Goal: Information Seeking & Learning: Find contact information

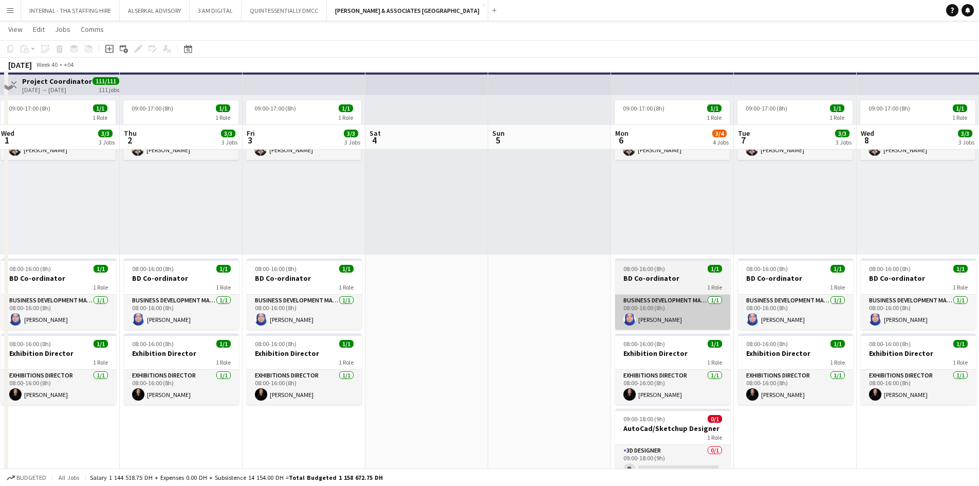
scroll to position [103, 0]
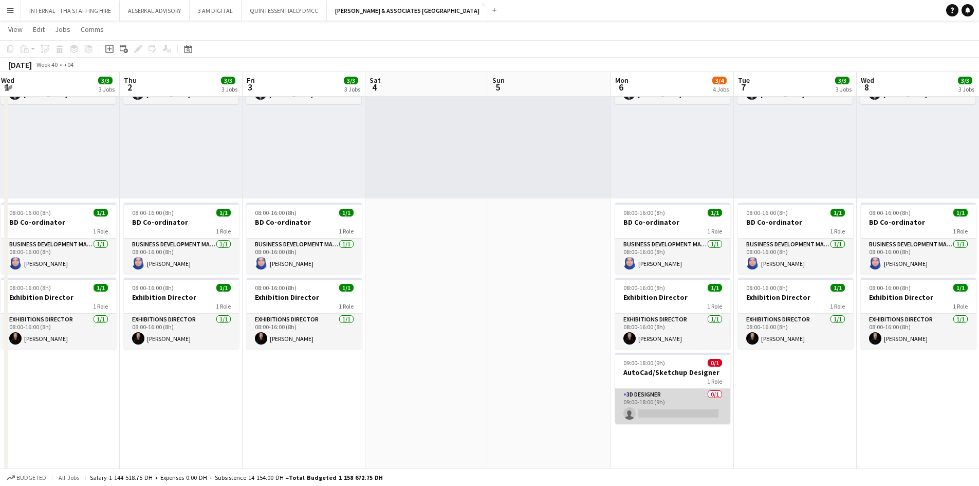
click at [535, 327] on app-card-role "3D Designer 0/1 09:00-18:00 (9h) single-neutral-actions" at bounding box center [672, 406] width 115 height 35
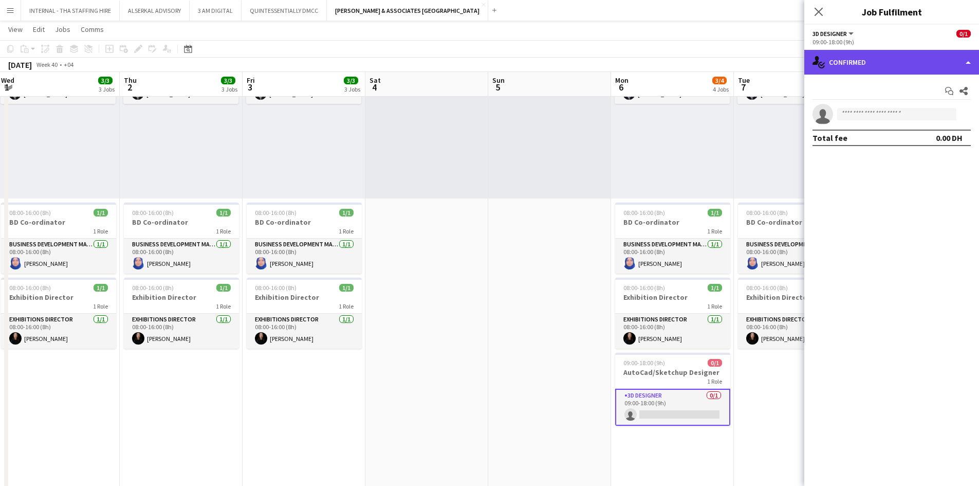
click at [535, 65] on div "single-neutral-actions-check-2 Confirmed" at bounding box center [891, 62] width 175 height 25
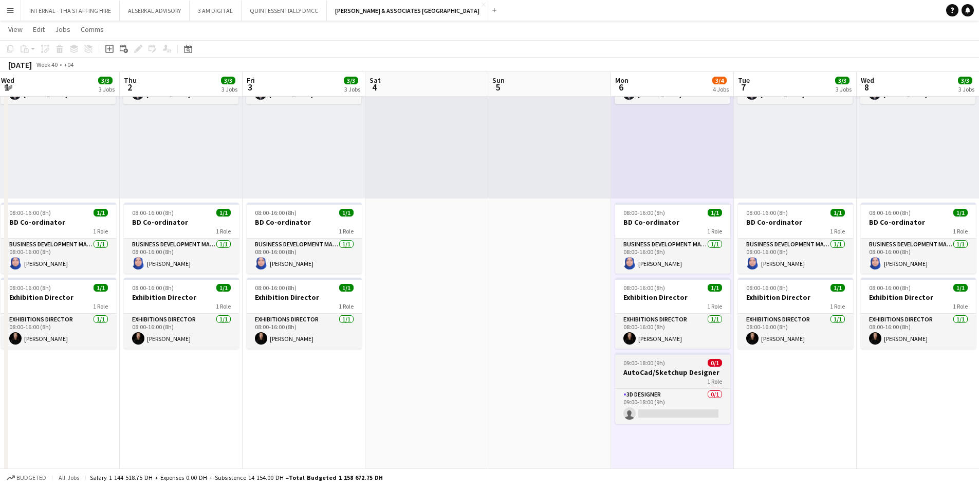
click at [535, 327] on app-job-card "09:00-18:00 (9h) 0/1 AutoCad/Sketchup Designer 1 Role 3D Designer 0/1 09:00-18:…" at bounding box center [672, 388] width 115 height 71
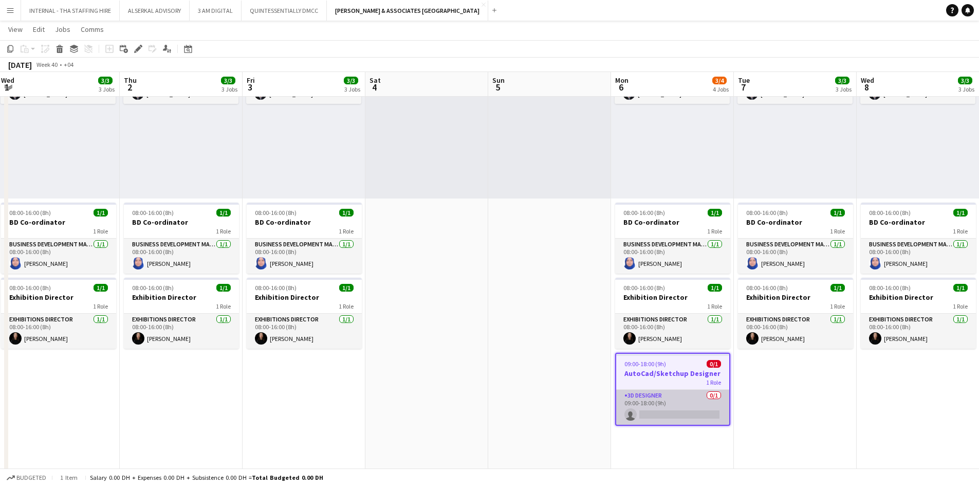
click at [535, 327] on app-card-role "3D Designer 0/1 09:00-18:00 (9h) single-neutral-actions" at bounding box center [672, 407] width 113 height 35
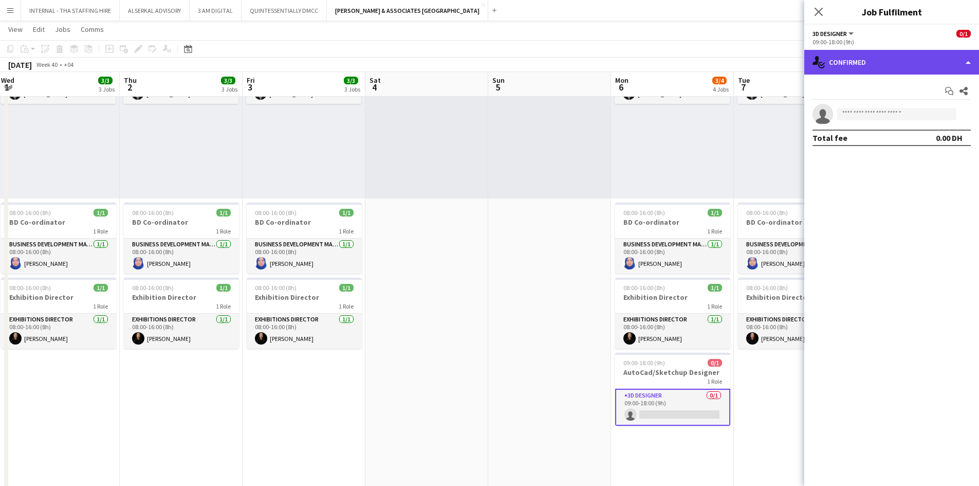
click at [535, 63] on div "single-neutral-actions-check-2 Confirmed" at bounding box center [891, 62] width 175 height 25
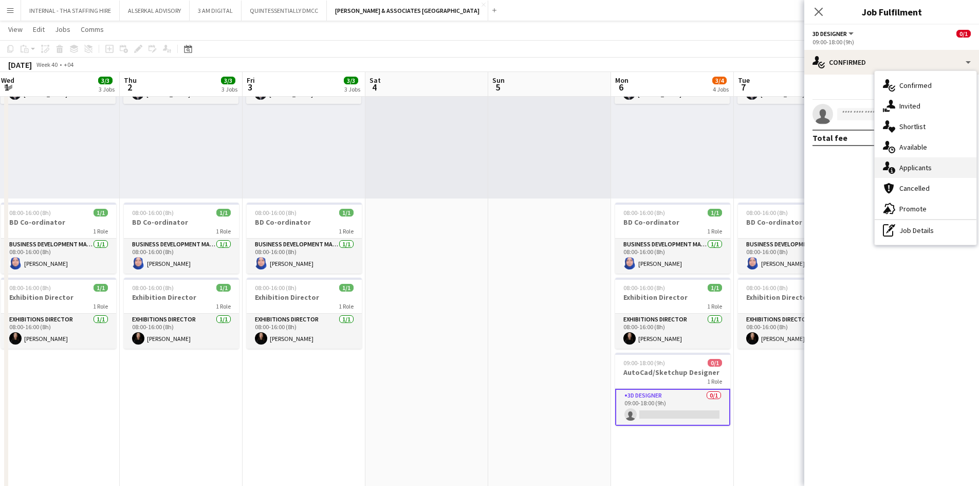
click at [535, 164] on span "Applicants" at bounding box center [915, 167] width 32 height 9
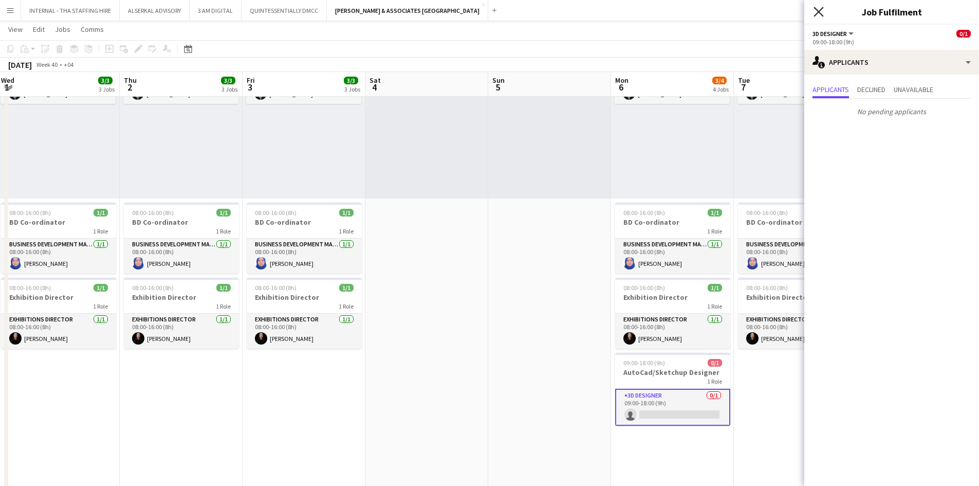
click at [535, 7] on icon "Close pop-in" at bounding box center [819, 12] width 10 height 10
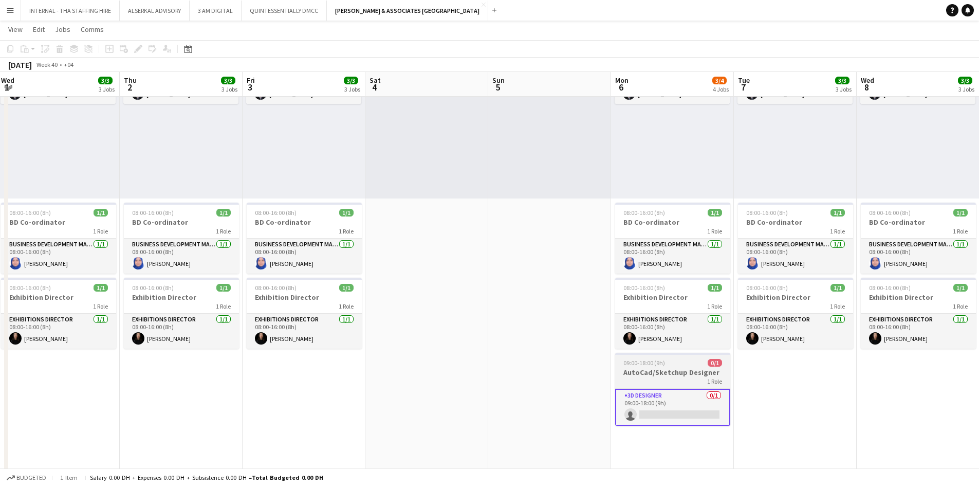
click at [535, 327] on h3 "AutoCad/Sketchup Designer" at bounding box center [672, 371] width 115 height 9
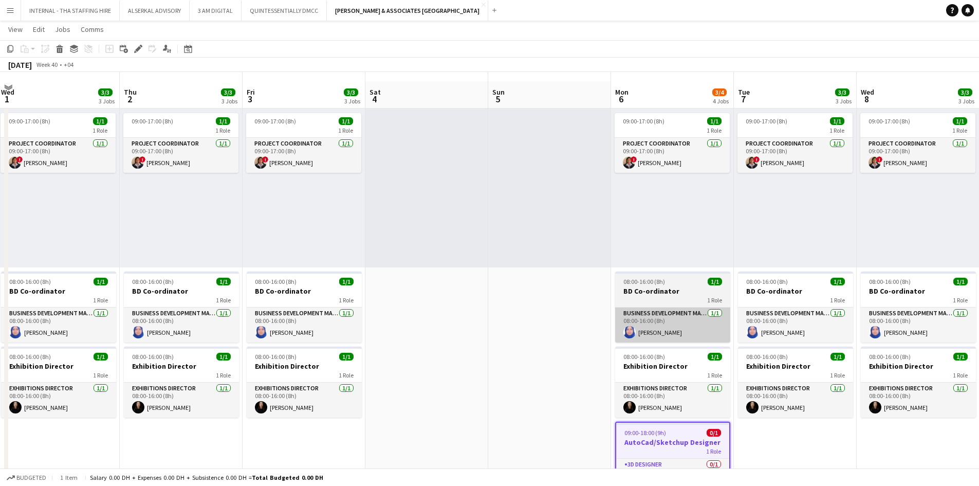
scroll to position [51, 0]
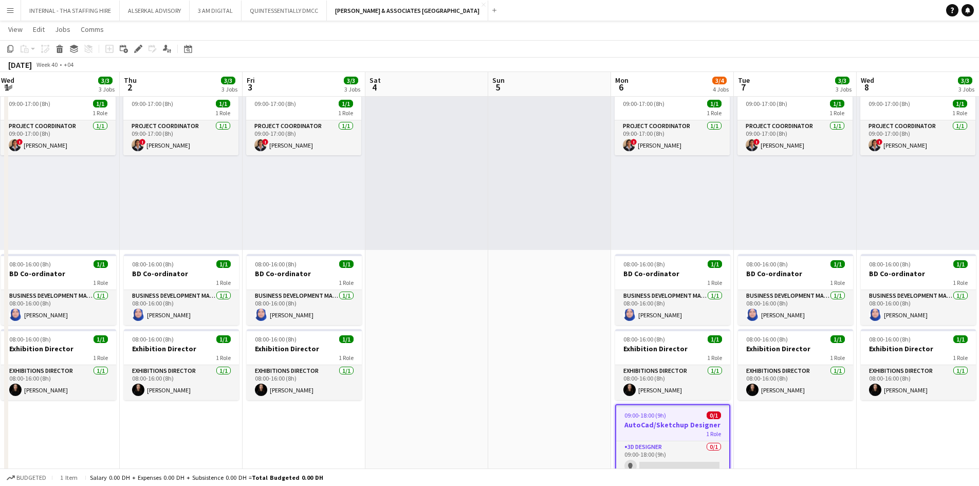
click at [535, 327] on app-job-card "09:00-18:00 (9h) 0/1 AutoCad/Sketchup Designer 1 Role 3D Designer 0/1 09:00-18:…" at bounding box center [672, 440] width 115 height 73
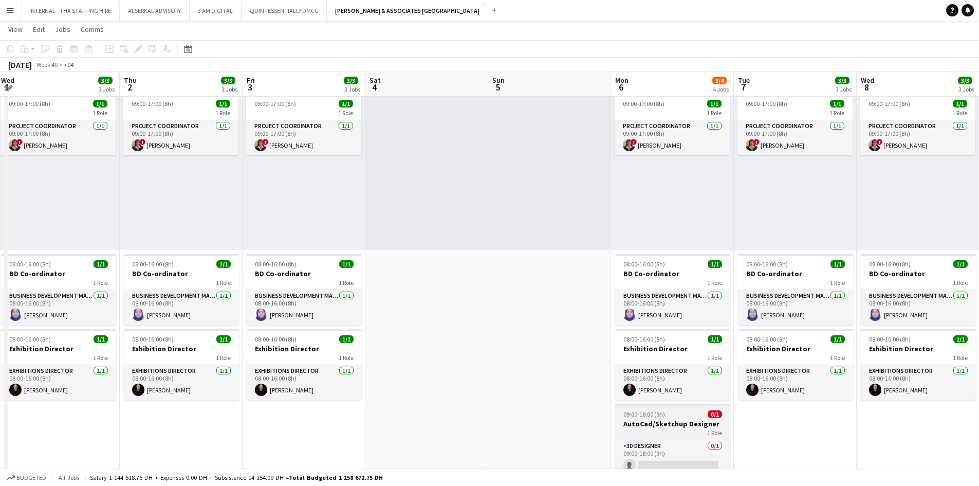
click at [535, 327] on h3 "AutoCad/Sketchup Designer" at bounding box center [672, 423] width 115 height 9
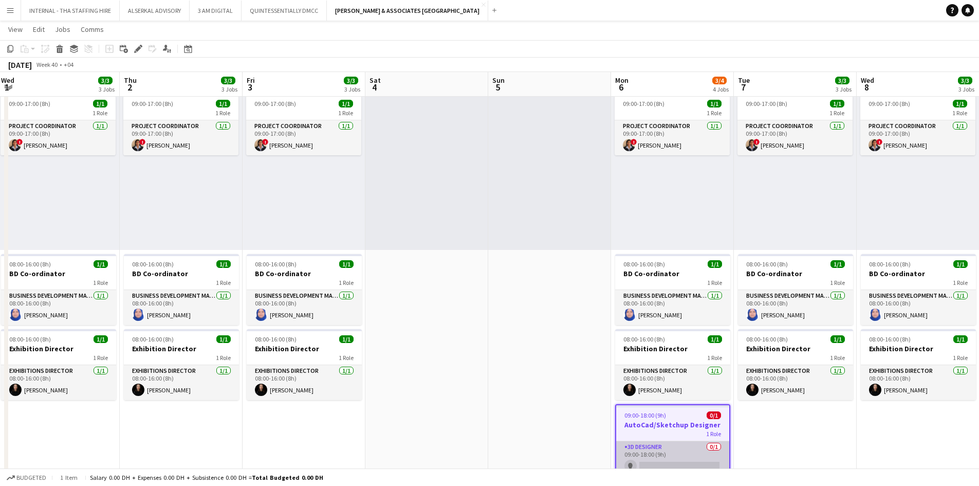
click at [535, 327] on app-card-role "3D Designer 0/1 09:00-18:00 (9h) single-neutral-actions" at bounding box center [672, 458] width 113 height 35
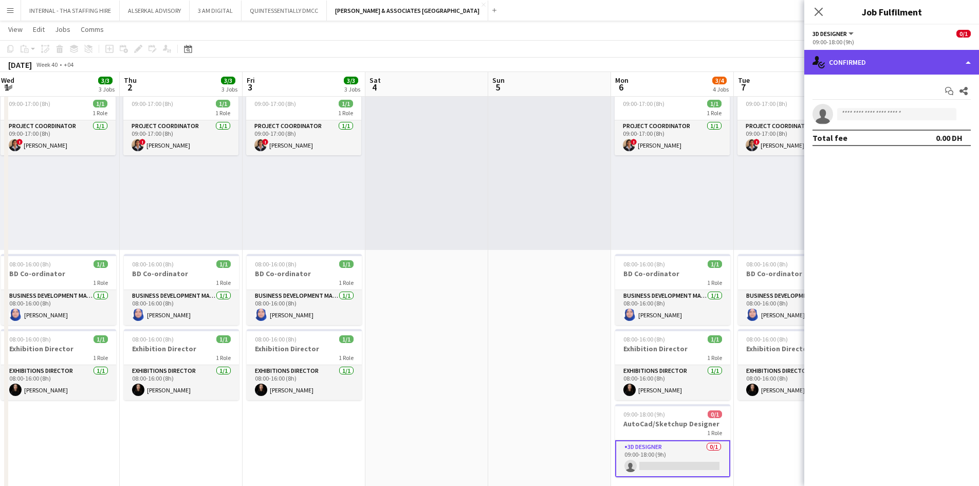
click at [535, 63] on div "single-neutral-actions-check-2 Confirmed" at bounding box center [891, 62] width 175 height 25
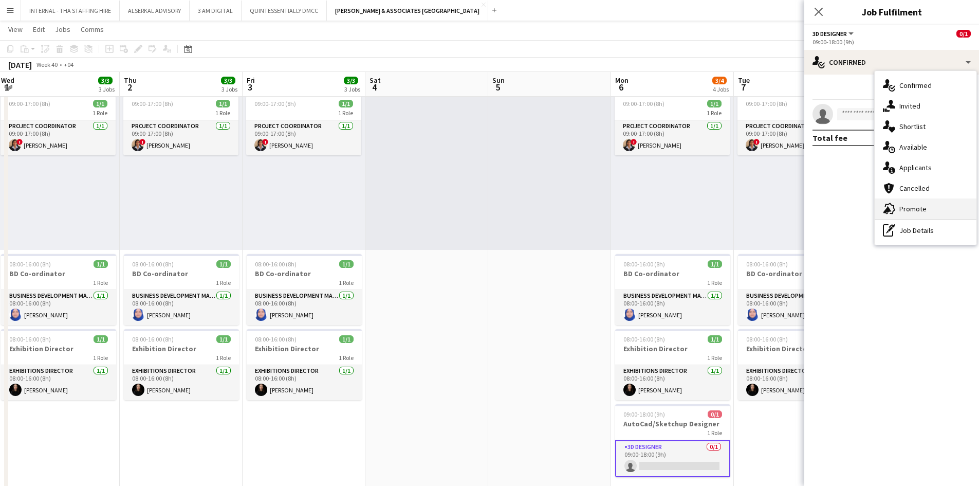
click at [535, 207] on span "Promote" at bounding box center [912, 208] width 27 height 9
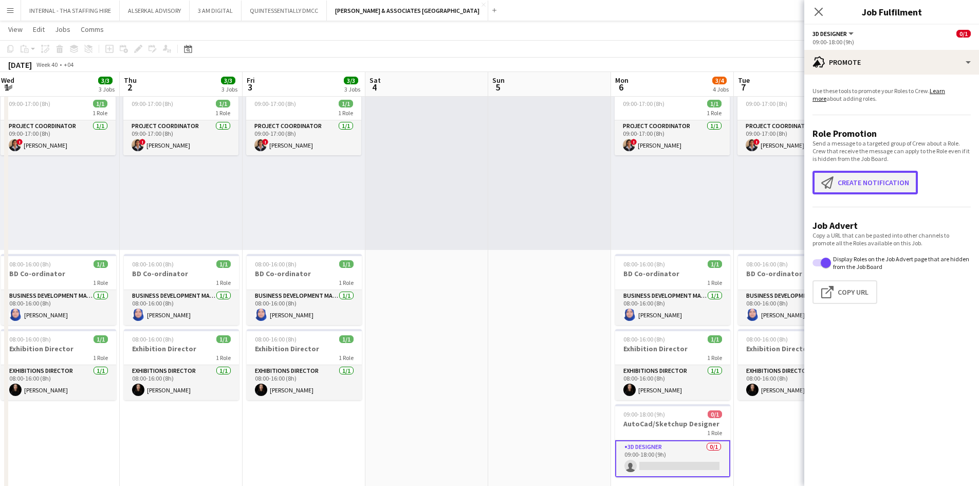
click at [535, 181] on button "Create notification Create notification" at bounding box center [864, 183] width 105 height 24
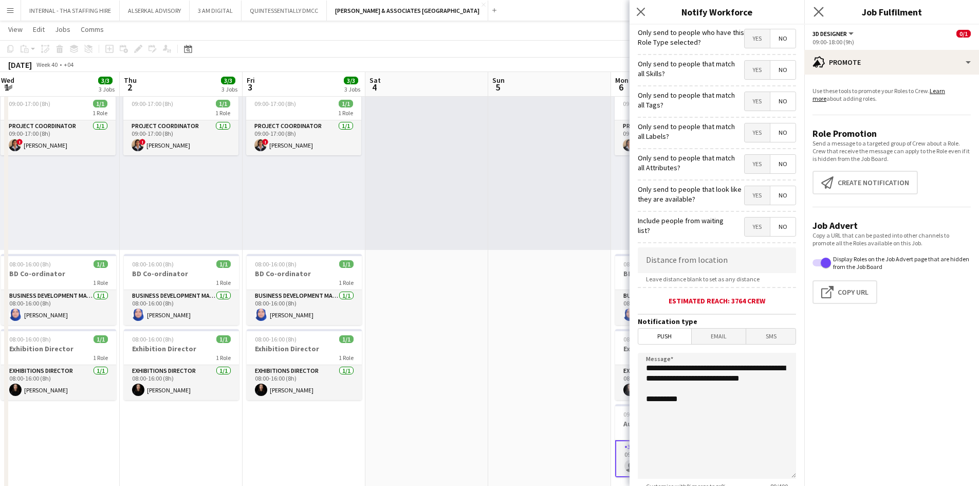
click at [535, 17] on app-icon "Close pop-in" at bounding box center [818, 12] width 15 height 15
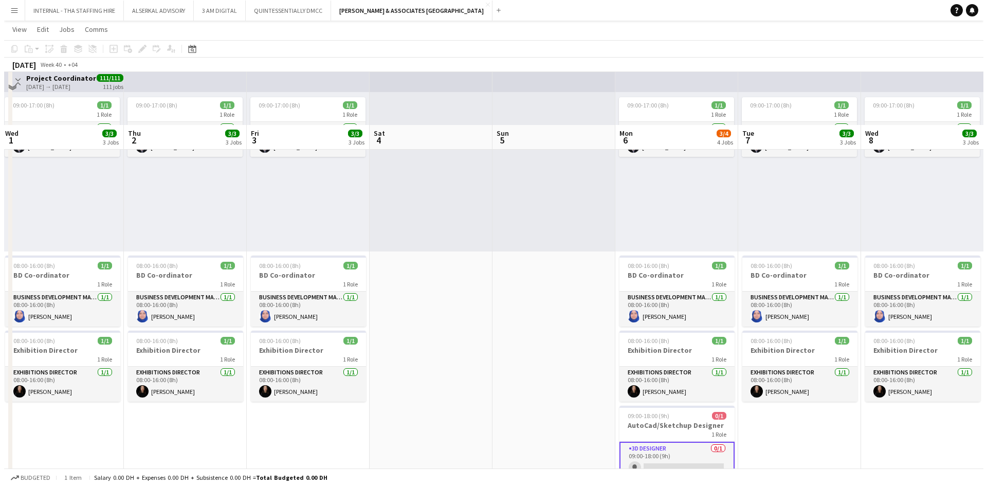
scroll to position [0, 0]
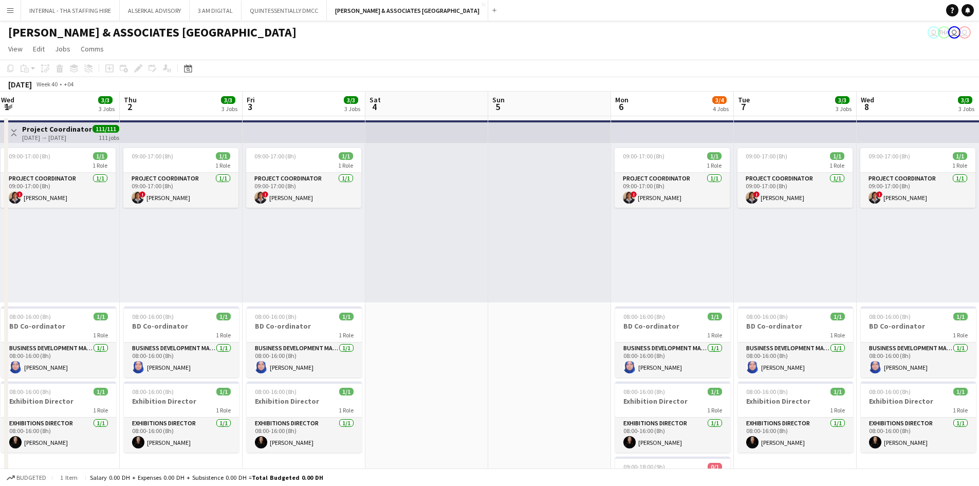
click at [11, 10] on app-icon "Menu" at bounding box center [10, 10] width 8 height 8
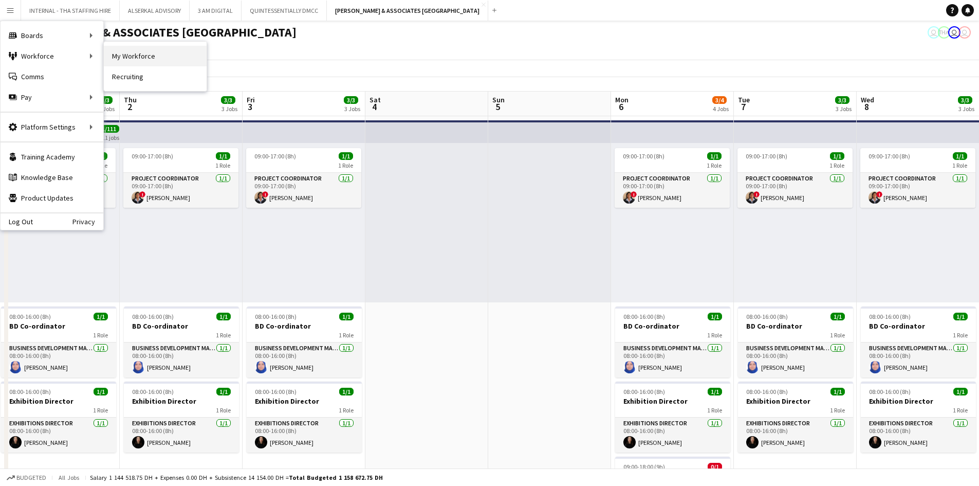
click at [133, 60] on link "My Workforce" at bounding box center [155, 56] width 103 height 21
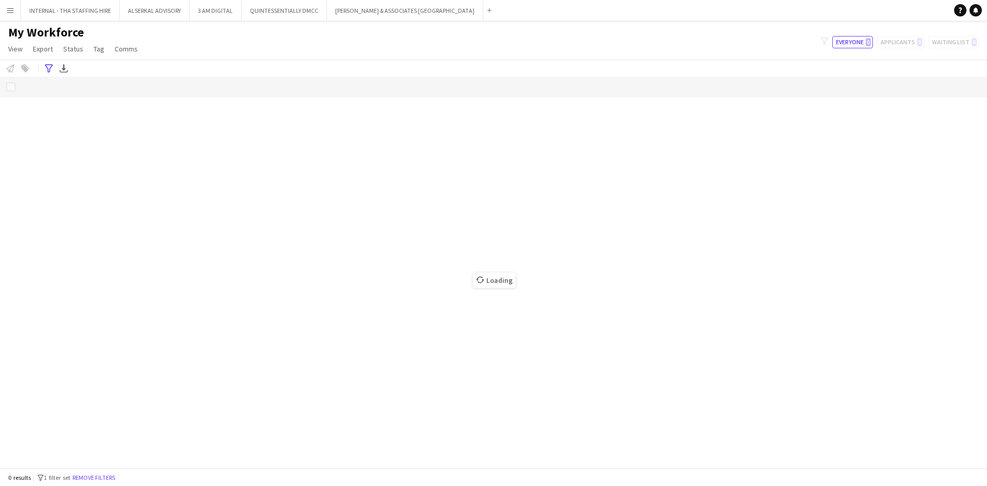
click at [11, 5] on button "Menu" at bounding box center [10, 10] width 21 height 21
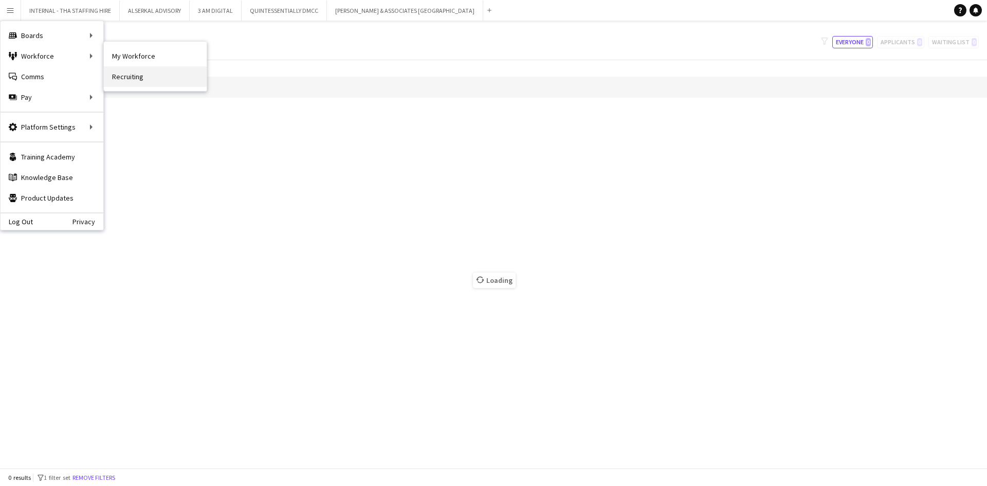
click at [146, 76] on link "Recruiting" at bounding box center [155, 76] width 103 height 21
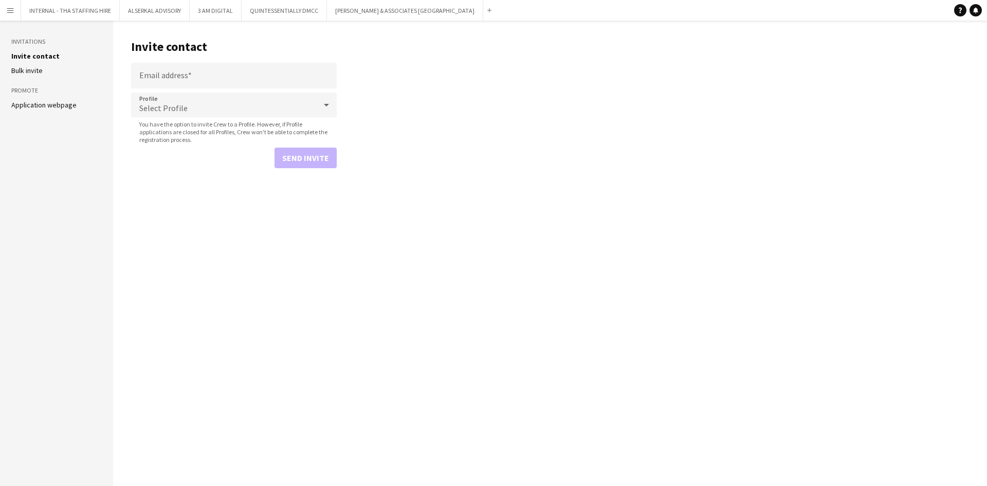
click at [12, 10] on app-icon "Menu" at bounding box center [10, 10] width 8 height 8
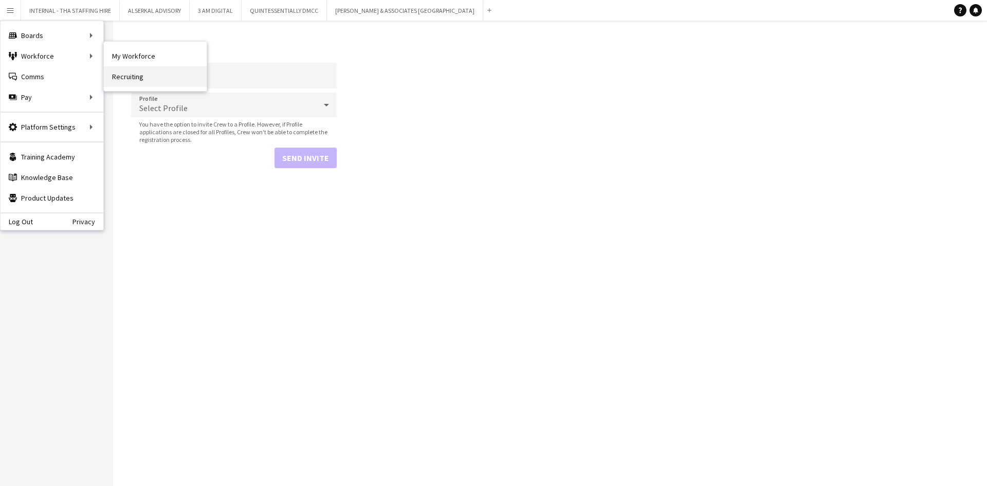
click at [115, 79] on link "Recruiting" at bounding box center [155, 76] width 103 height 21
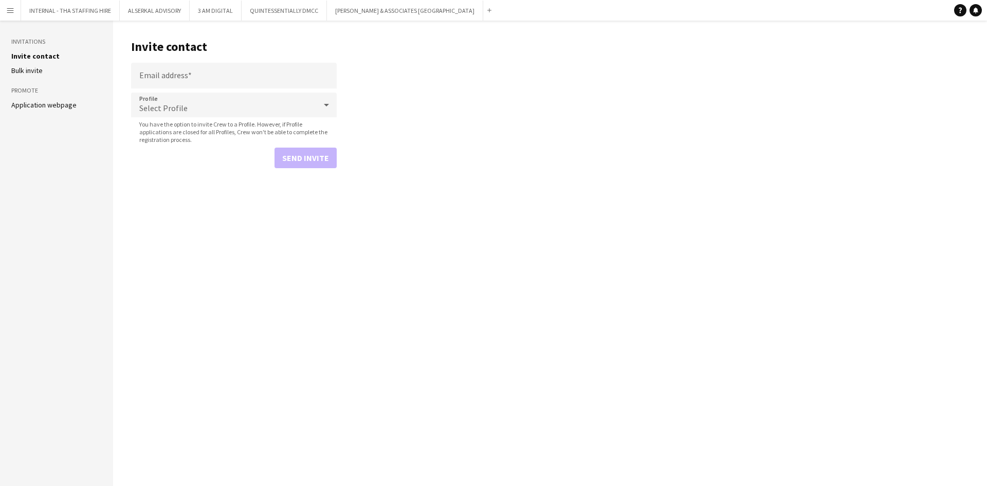
click at [10, 13] on app-icon "Menu" at bounding box center [10, 10] width 8 height 8
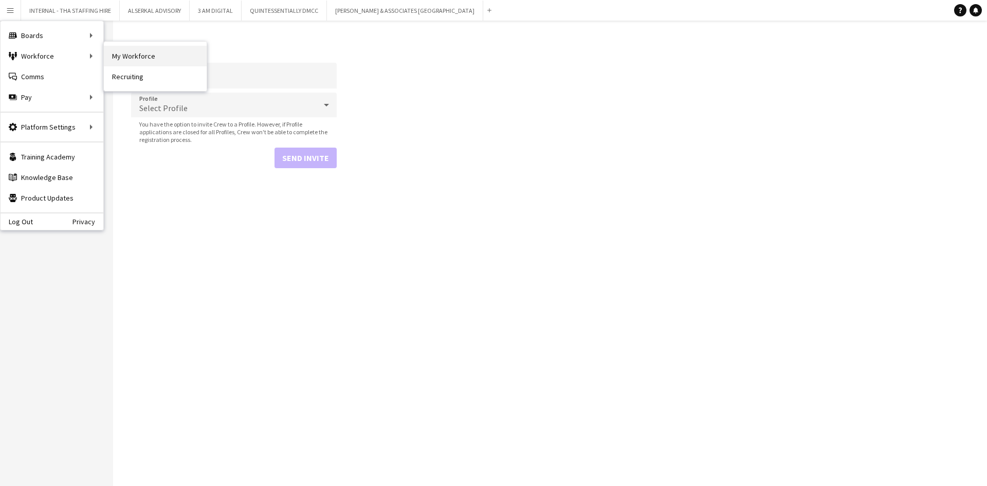
click at [143, 56] on link "My Workforce" at bounding box center [155, 56] width 103 height 21
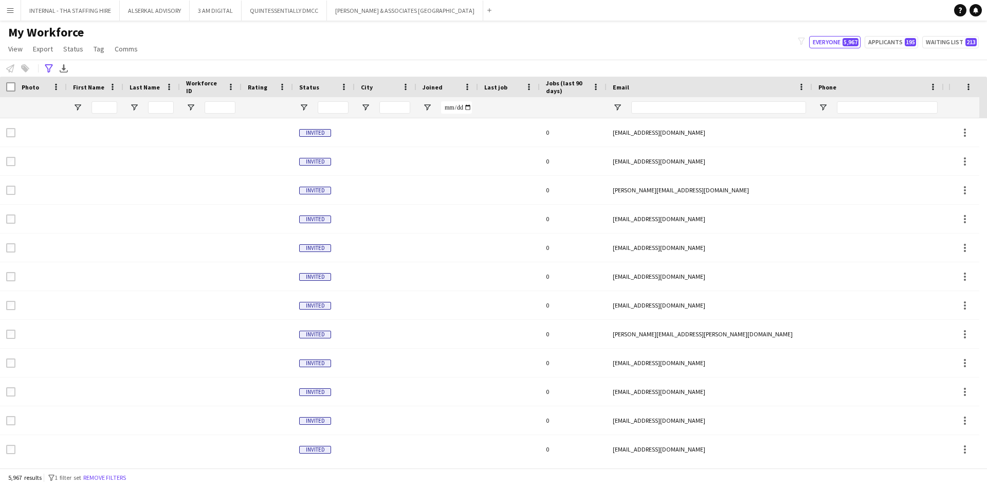
type input "**********"
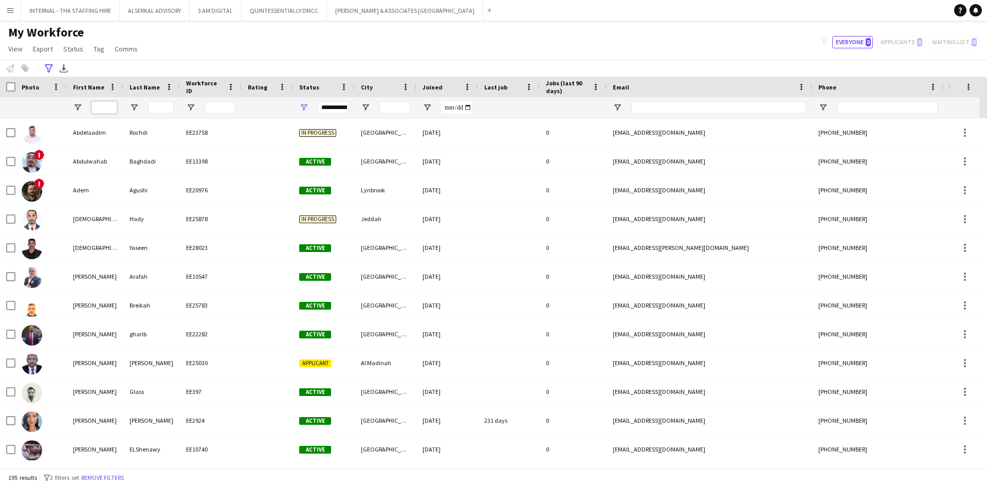
click at [106, 107] on input "First Name Filter Input" at bounding box center [104, 107] width 26 height 12
type input "********"
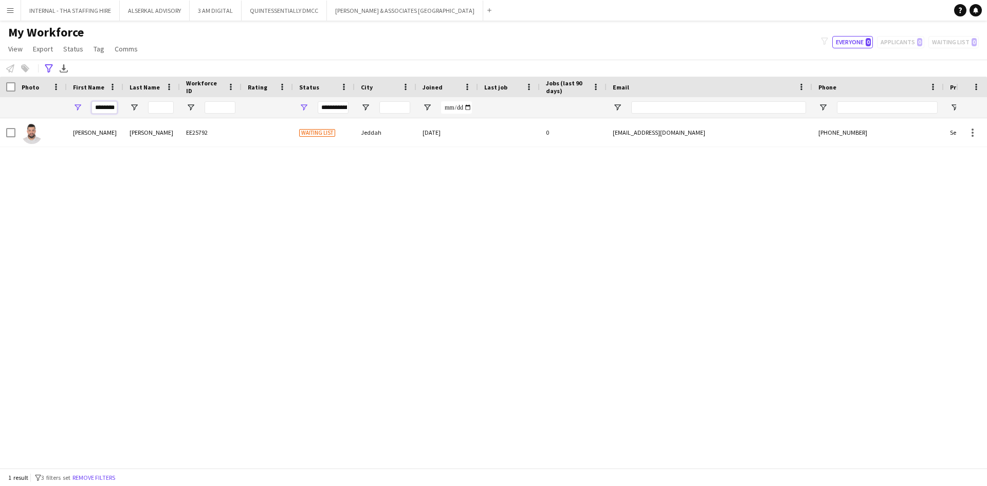
drag, startPoint x: 116, startPoint y: 109, endPoint x: 66, endPoint y: 98, distance: 51.2
click at [66, 98] on div "********" at bounding box center [557, 107] width 1114 height 21
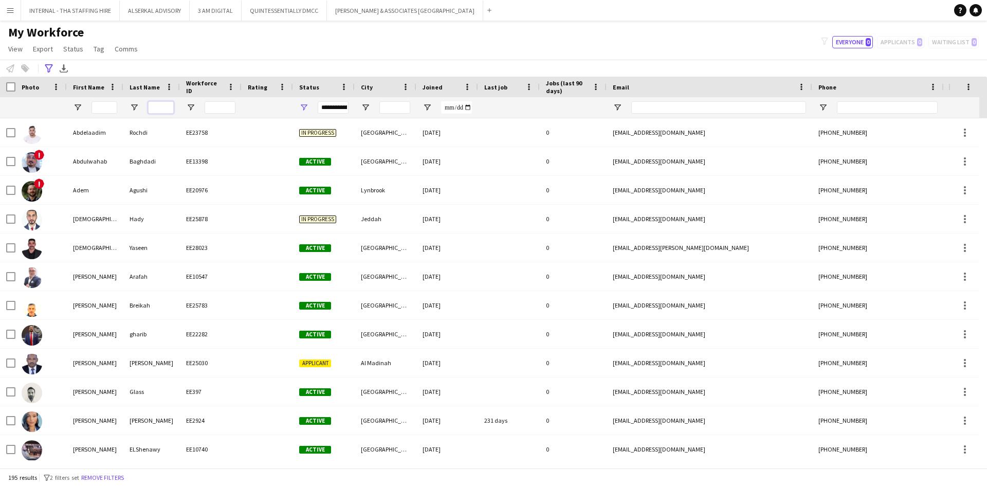
click at [166, 105] on input "Last Name Filter Input" at bounding box center [161, 107] width 26 height 12
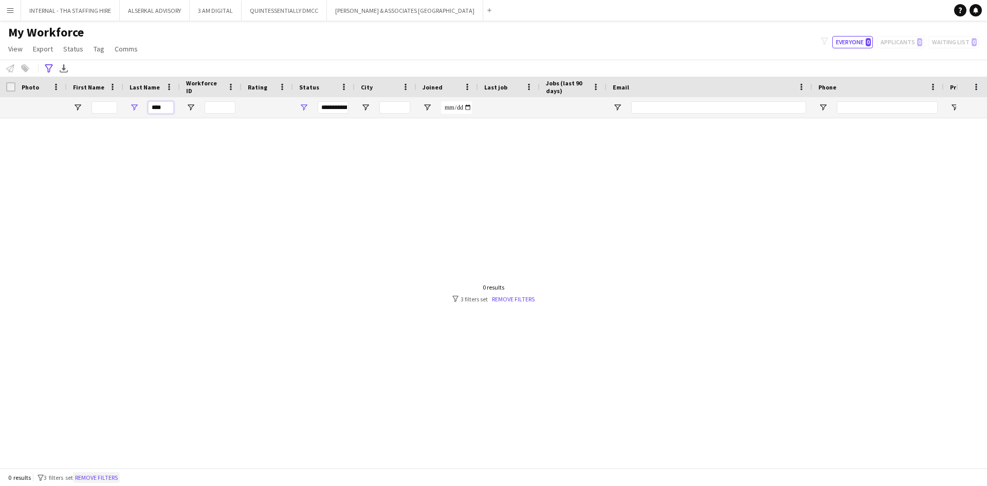
type input "****"
drag, startPoint x: 94, startPoint y: 477, endPoint x: 102, endPoint y: 482, distance: 9.3
click at [95, 327] on button "Remove filters" at bounding box center [96, 477] width 47 height 11
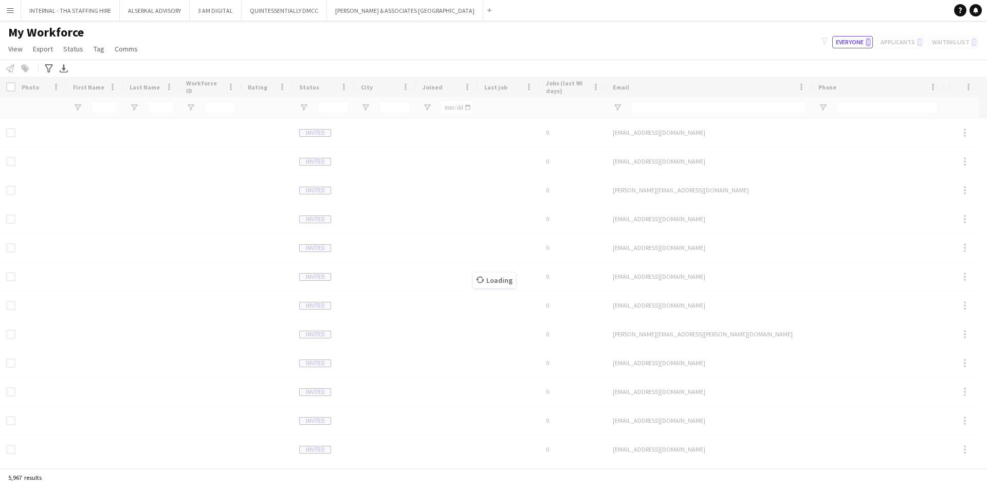
click at [134, 104] on div "Loading" at bounding box center [493, 272] width 987 height 391
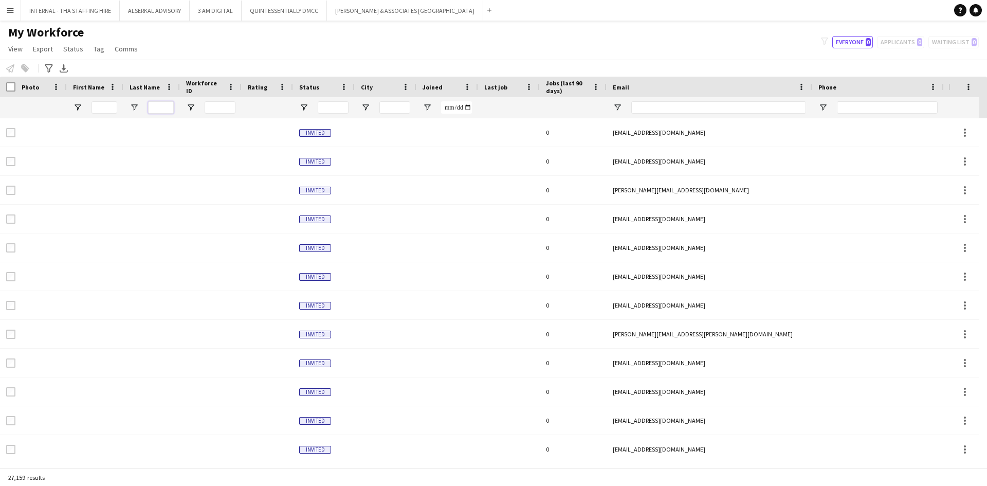
click at [162, 106] on input "Last Name Filter Input" at bounding box center [161, 107] width 26 height 12
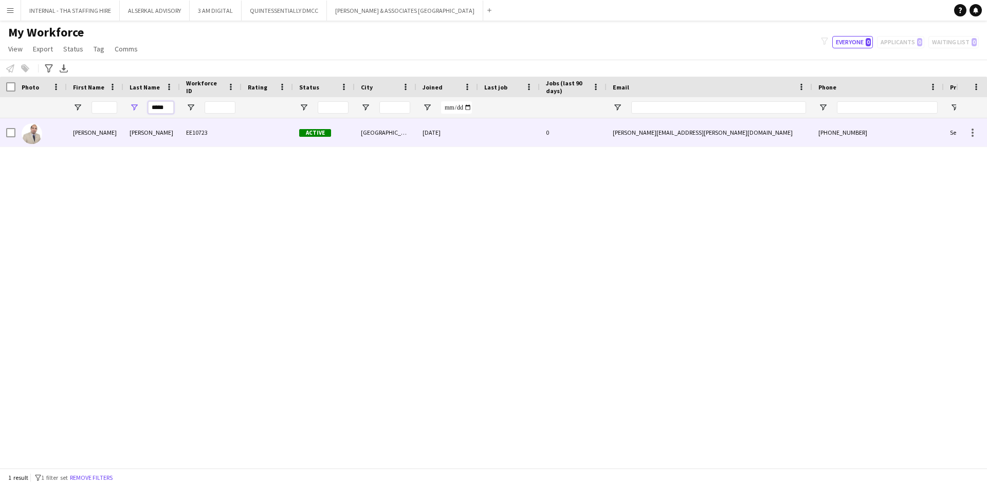
type input "*****"
click at [147, 135] on div "[PERSON_NAME]" at bounding box center [151, 132] width 57 height 28
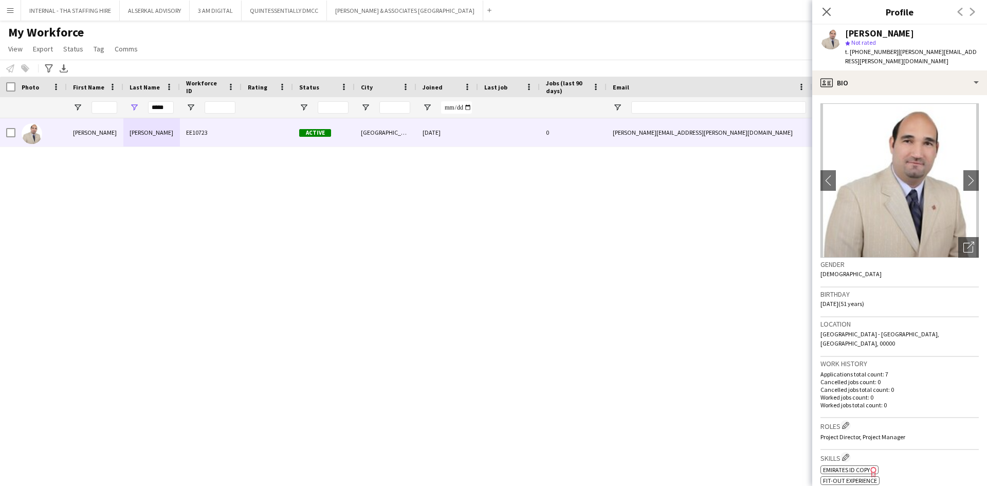
drag, startPoint x: 889, startPoint y: 51, endPoint x: 848, endPoint y: 50, distance: 40.6
click at [535, 50] on span "t. [PHONE_NUMBER]" at bounding box center [871, 52] width 53 height 8
copy span "[PHONE_NUMBER]"
click at [535, 50] on span "t. [PHONE_NUMBER]" at bounding box center [871, 52] width 53 height 8
drag, startPoint x: 890, startPoint y: 50, endPoint x: 850, endPoint y: 51, distance: 39.6
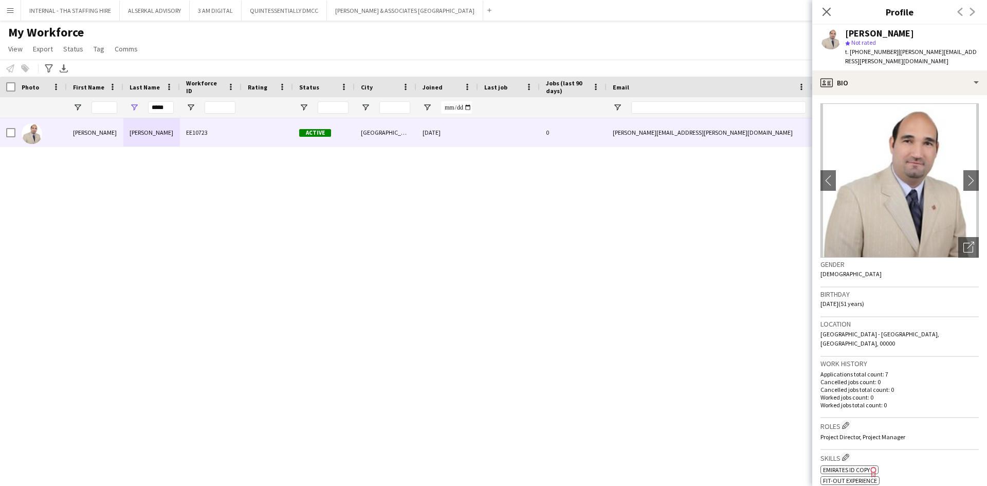
click at [535, 51] on span "t. [PHONE_NUMBER]" at bounding box center [871, 52] width 53 height 8
copy span "[PHONE_NUMBER]"
click at [77, 113] on div at bounding box center [95, 107] width 57 height 21
click at [74, 107] on span "Open Filter Menu" at bounding box center [77, 107] width 9 height 9
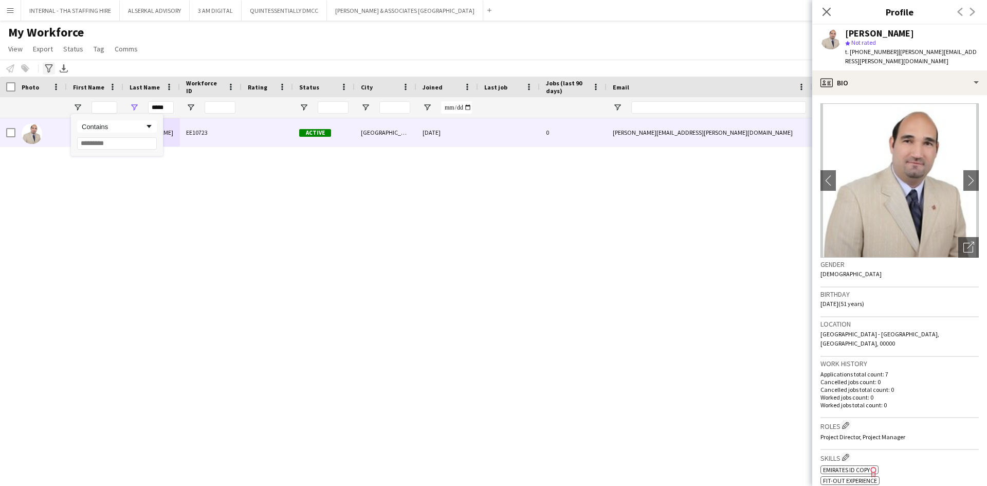
click at [133, 63] on div "Notify workforce Add to tag Select at least one crew to tag him or her. Advance…" at bounding box center [493, 68] width 987 height 17
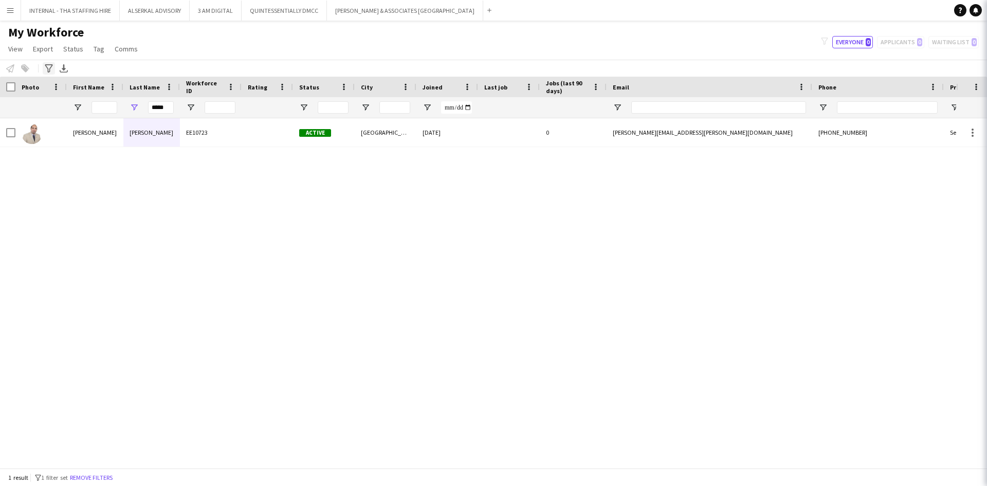
click at [45, 63] on div "Advanced filters" at bounding box center [49, 68] width 12 height 12
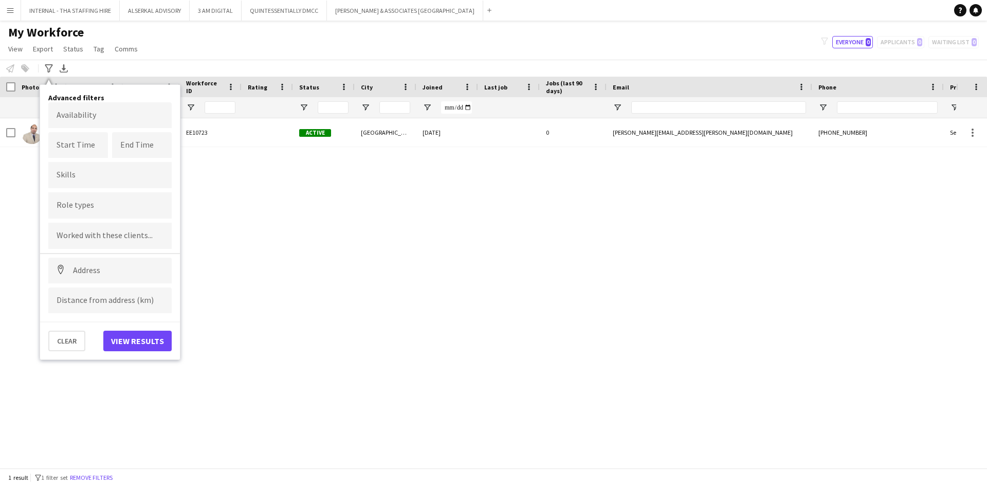
click at [281, 61] on div "Notify workforce Add to tag Select at least one crew to tag him or her. Advance…" at bounding box center [493, 68] width 987 height 17
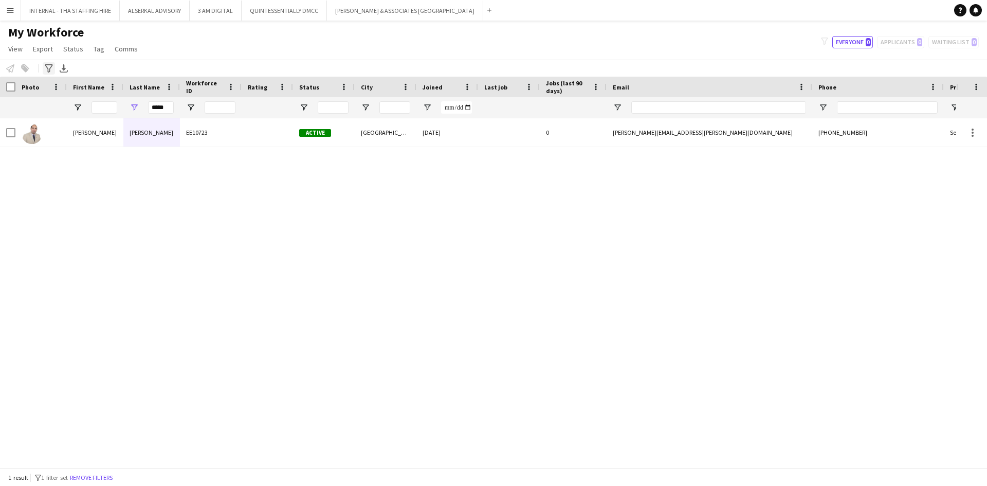
click at [49, 65] on icon at bounding box center [49, 68] width 8 height 8
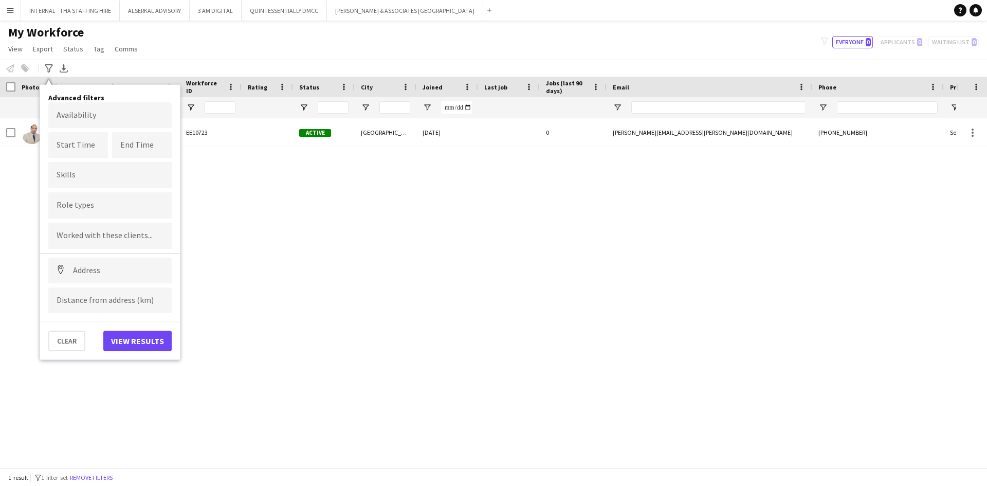
click at [82, 204] on input "Type to search role types..." at bounding box center [110, 205] width 107 height 9
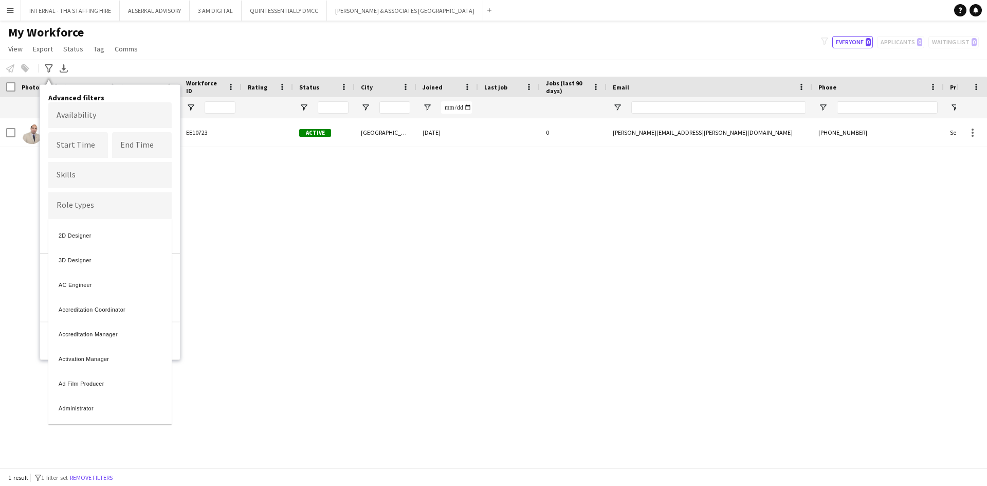
click at [128, 208] on div at bounding box center [493, 243] width 987 height 486
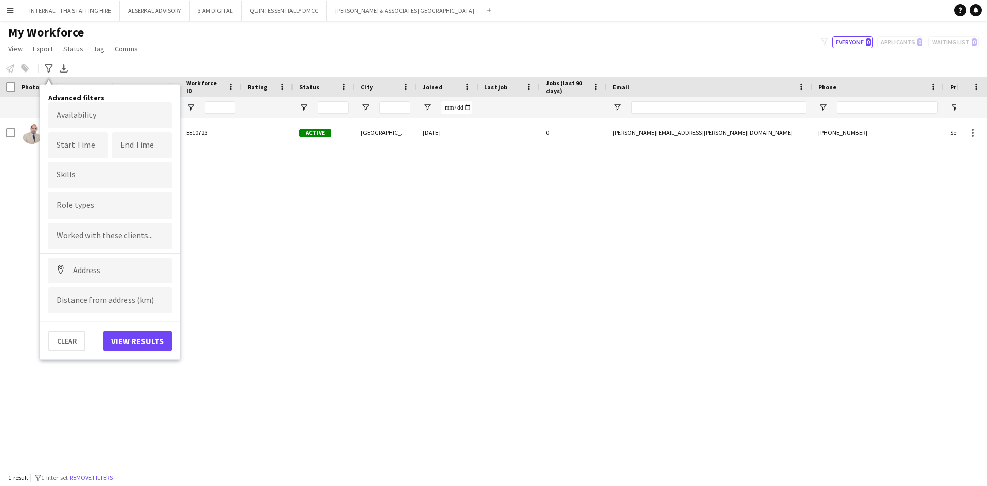
click at [126, 208] on input "Type to search role types..." at bounding box center [110, 205] width 107 height 9
type input "******"
click at [100, 234] on div "Photographer" at bounding box center [109, 233] width 123 height 25
click at [124, 327] on button "View results" at bounding box center [137, 340] width 68 height 21
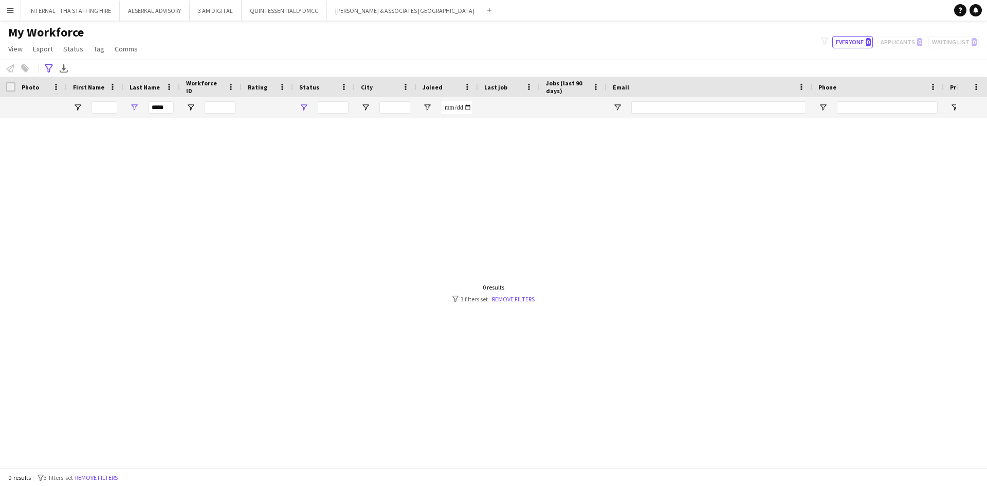
type input "**********"
click at [171, 108] on input "*****" at bounding box center [161, 107] width 26 height 12
type input "*"
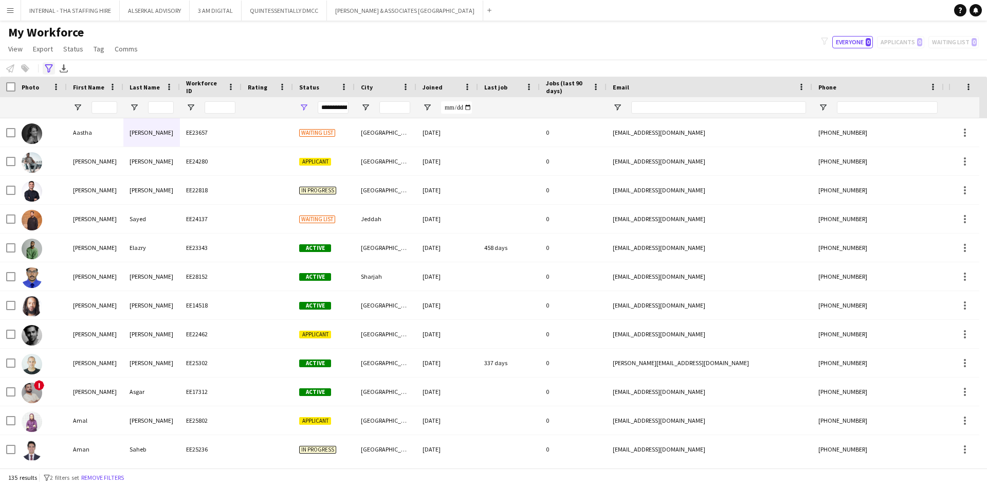
click at [48, 65] on icon at bounding box center [49, 68] width 8 height 8
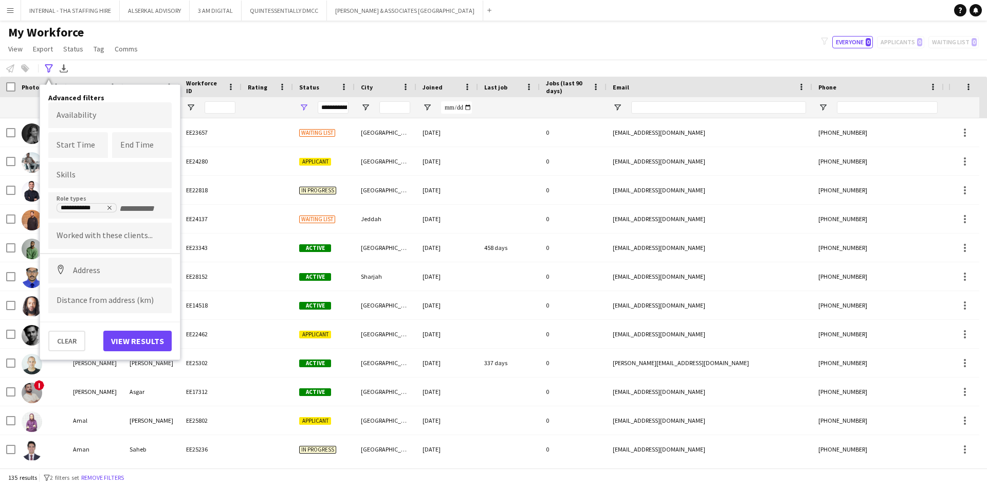
click at [74, 178] on input "Type to search skills..." at bounding box center [110, 174] width 107 height 9
click at [109, 206] on icon "Remove tag" at bounding box center [109, 208] width 6 height 6
click at [82, 177] on input "***" at bounding box center [110, 177] width 107 height 9
type input "*"
type input "***"
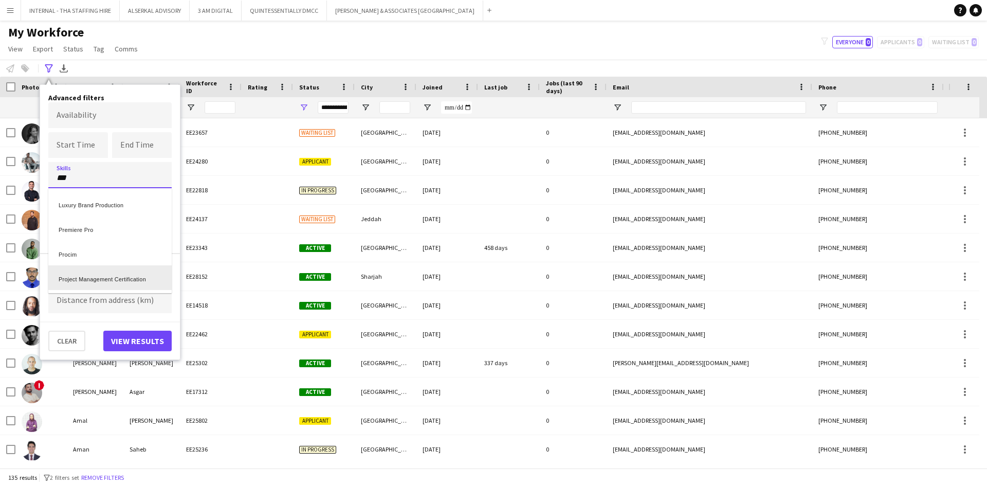
click at [99, 282] on div "Project Management Certification" at bounding box center [109, 277] width 123 height 25
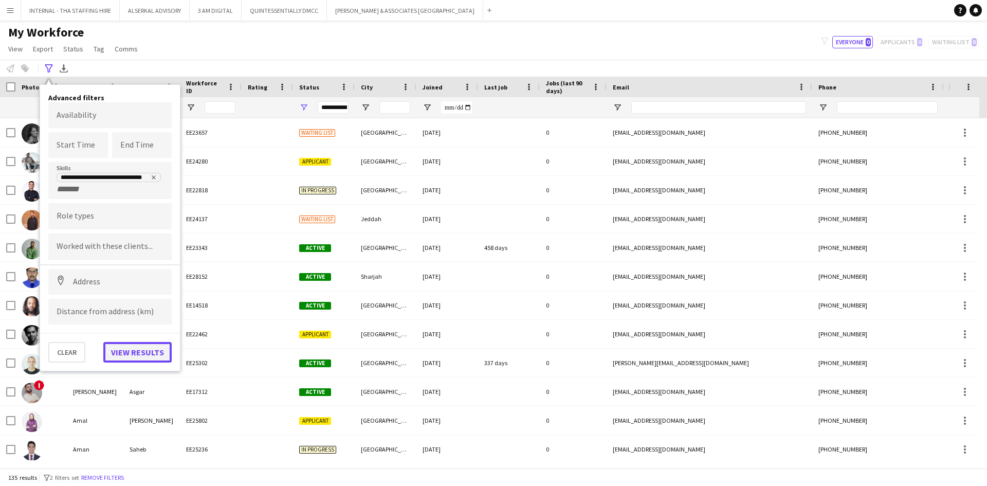
click at [126, 327] on button "View results" at bounding box center [137, 352] width 68 height 21
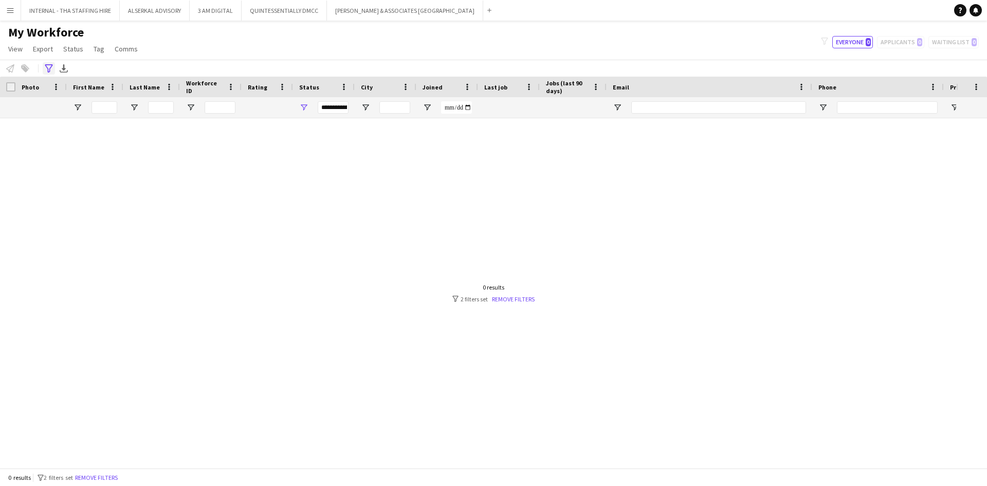
click at [48, 68] on icon at bounding box center [49, 68] width 8 height 8
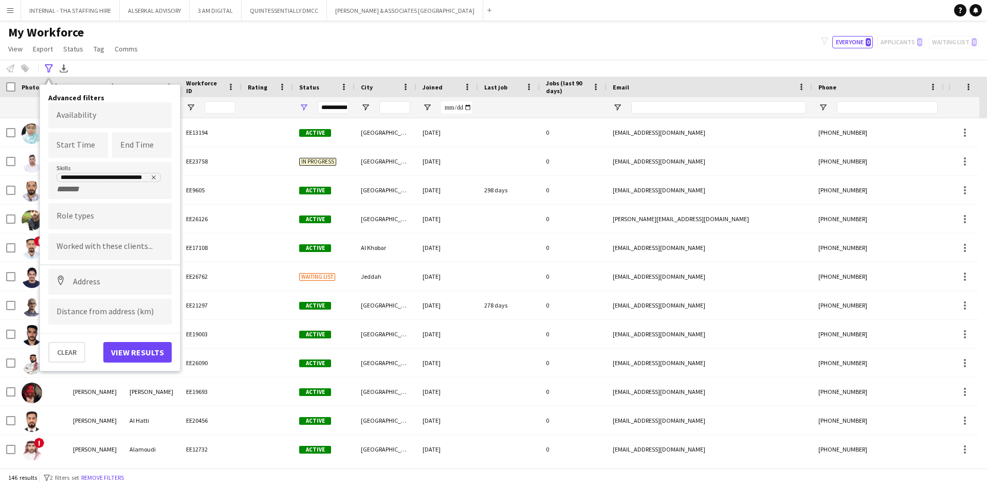
click at [319, 45] on div "My Workforce View Views Default view [PERSON_NAME] New view Update view Delete …" at bounding box center [493, 42] width 987 height 35
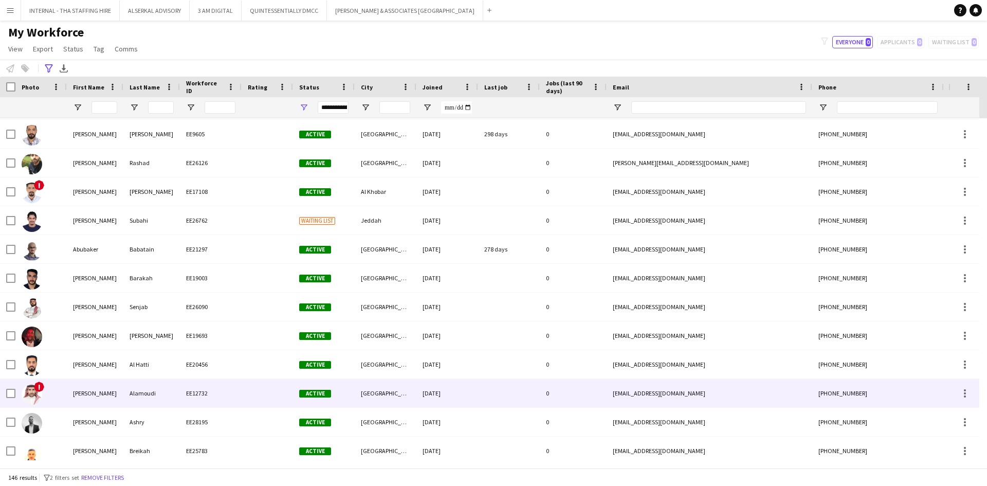
scroll to position [103, 0]
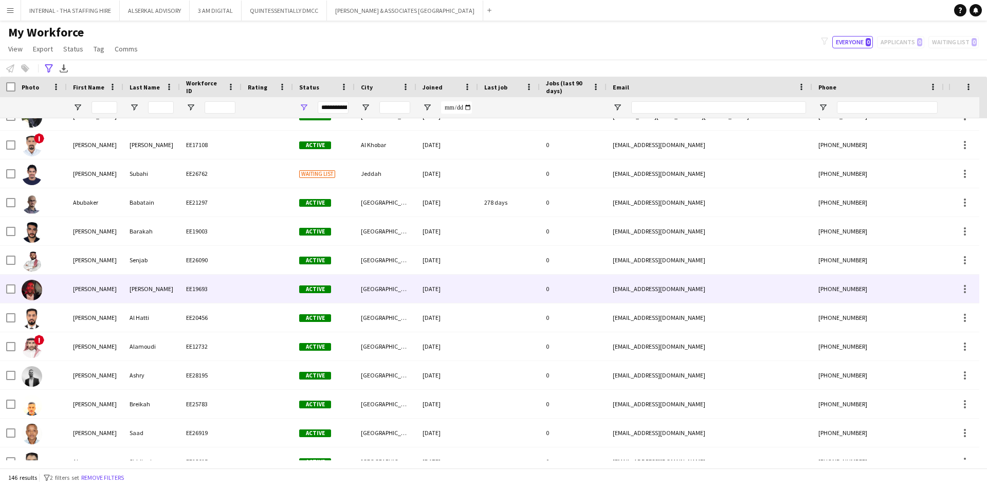
click at [377, 286] on div "[GEOGRAPHIC_DATA]" at bounding box center [386, 288] width 62 height 28
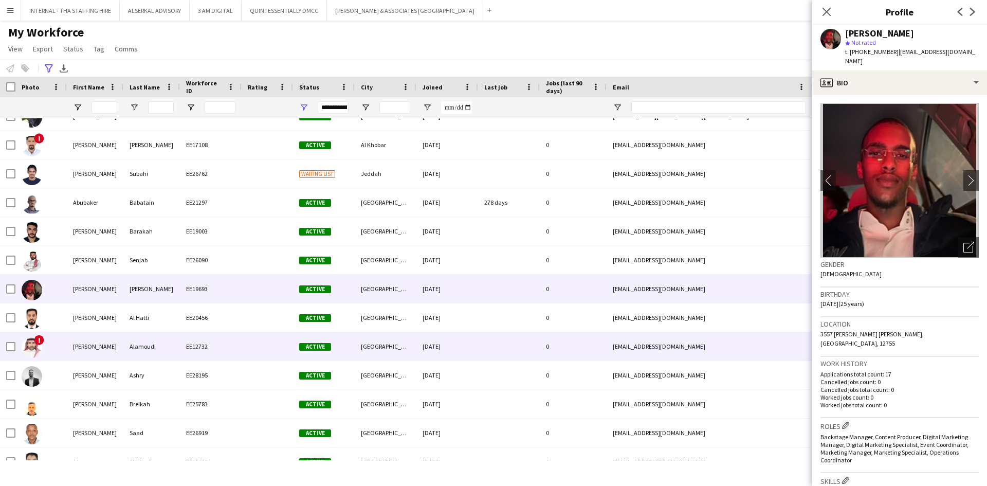
scroll to position [154, 0]
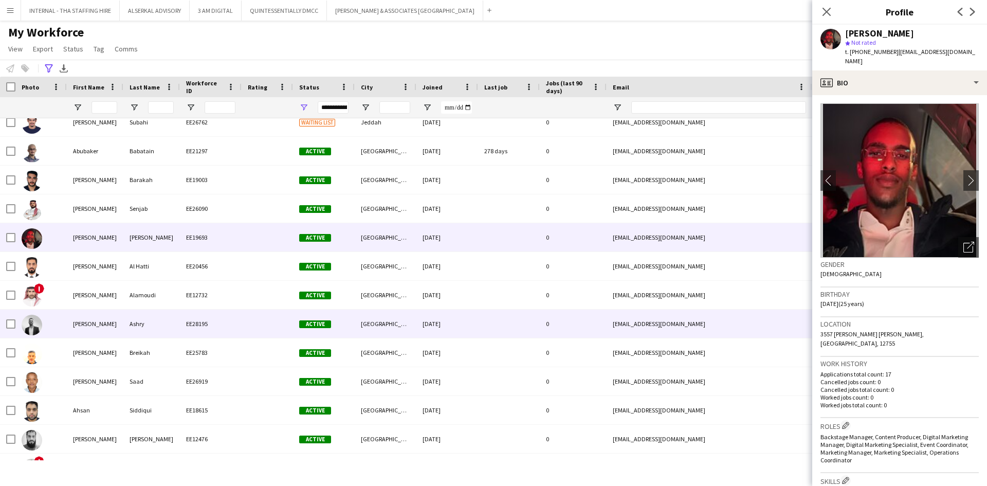
click at [330, 327] on div "Active" at bounding box center [324, 323] width 62 height 28
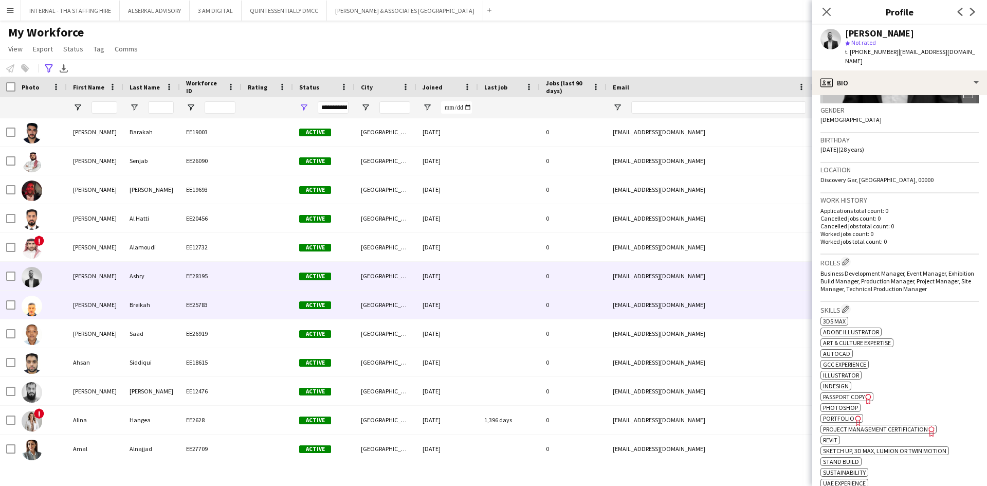
scroll to position [257, 0]
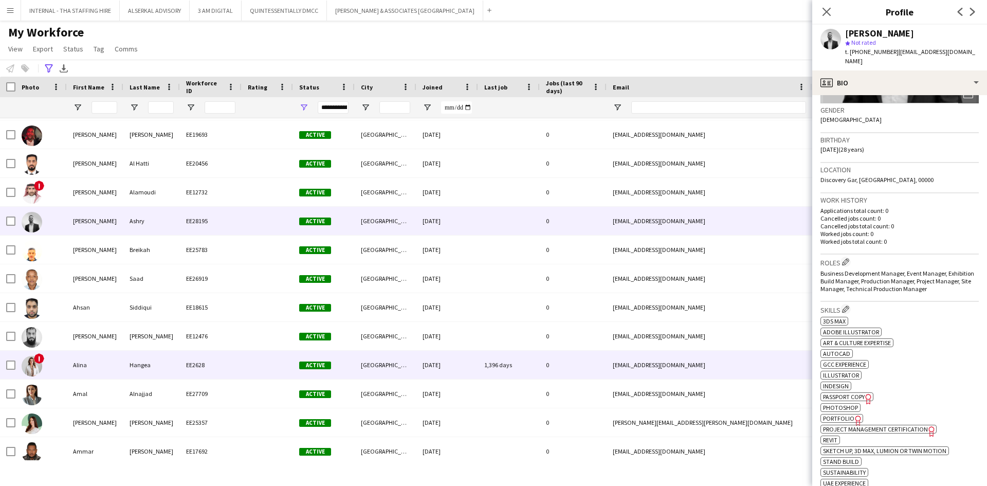
click at [503, 327] on div "1,396 days" at bounding box center [509, 364] width 62 height 28
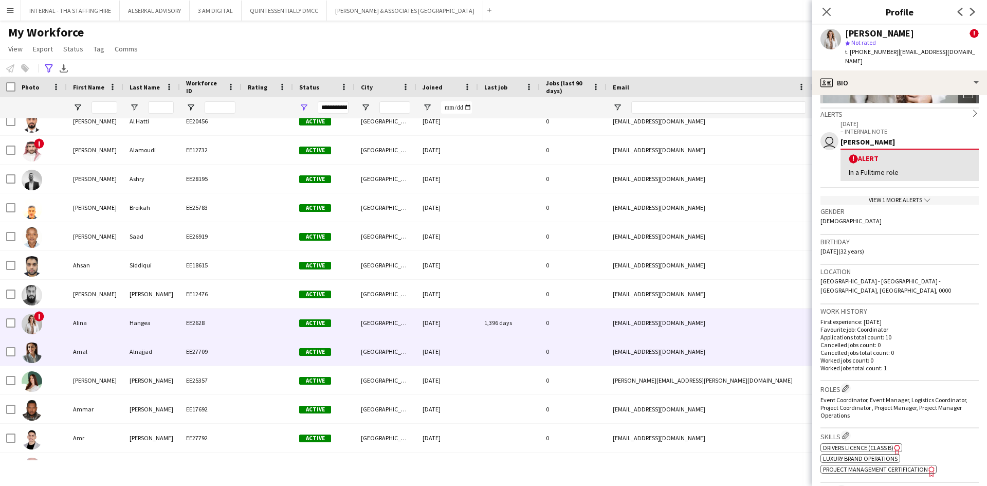
scroll to position [360, 0]
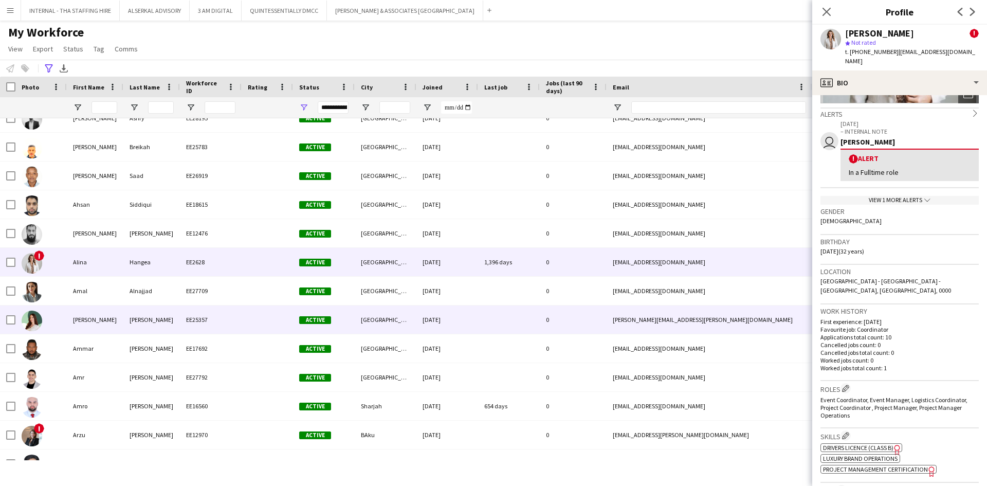
click at [481, 316] on div at bounding box center [509, 319] width 62 height 28
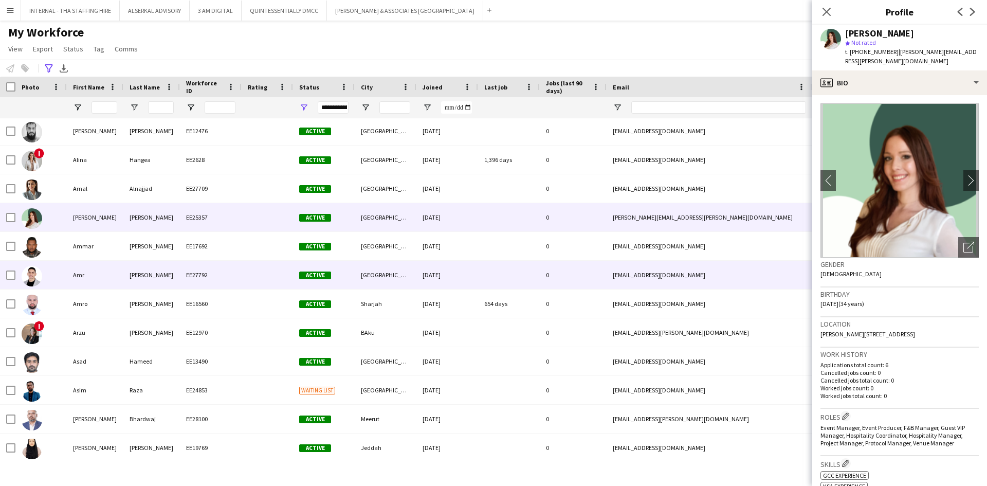
scroll to position [463, 0]
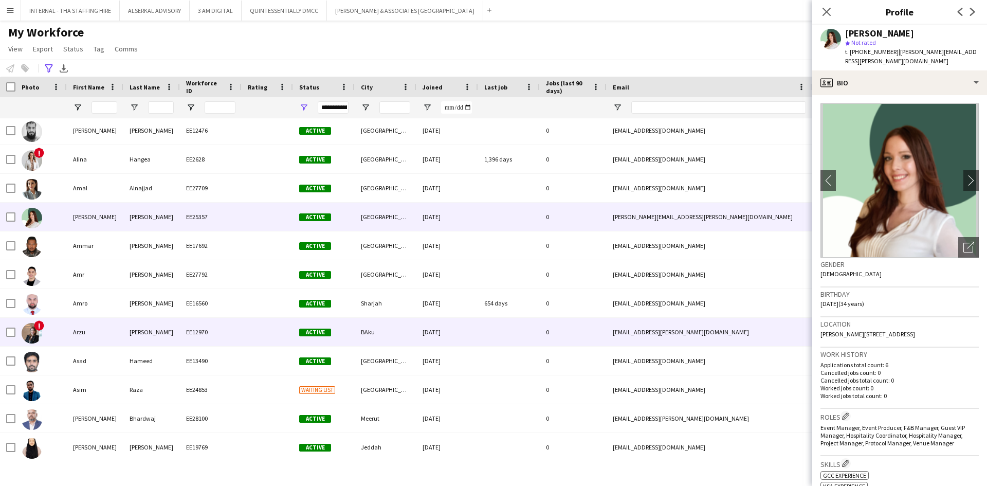
click at [256, 327] on div at bounding box center [267, 332] width 51 height 28
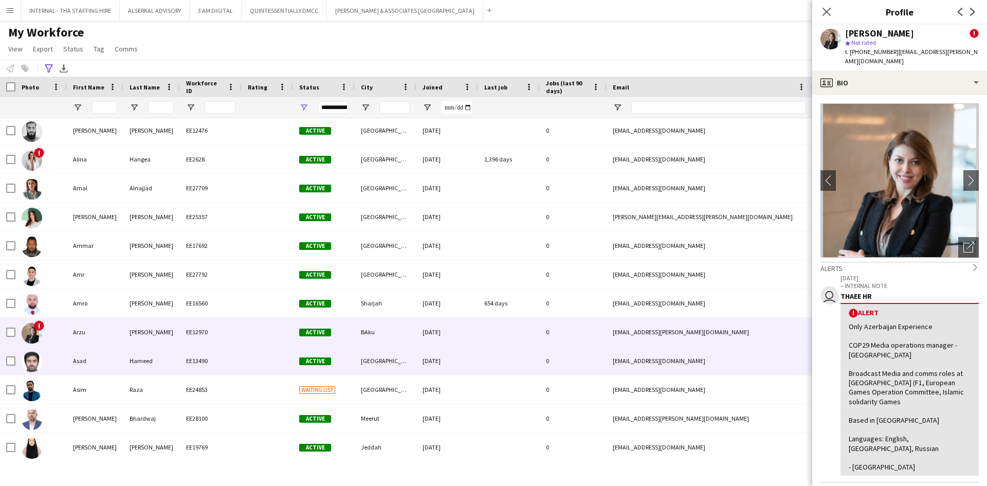
click at [472, 327] on div "[DATE]" at bounding box center [447, 360] width 62 height 28
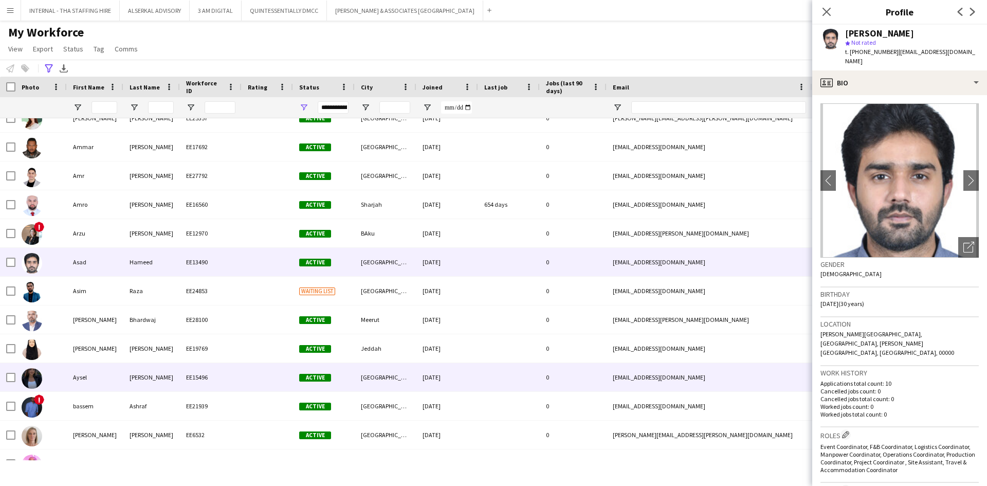
scroll to position [565, 0]
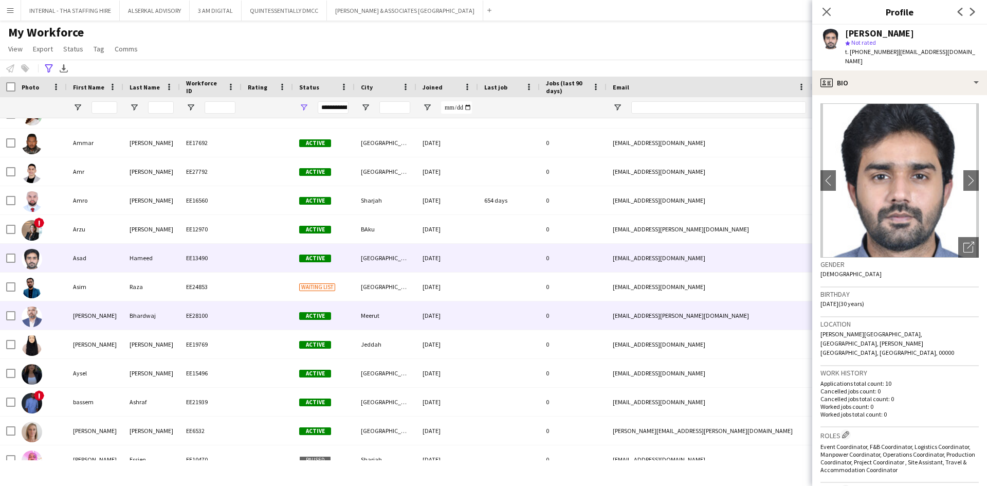
click at [172, 318] on div "Bhardwaj" at bounding box center [151, 315] width 57 height 28
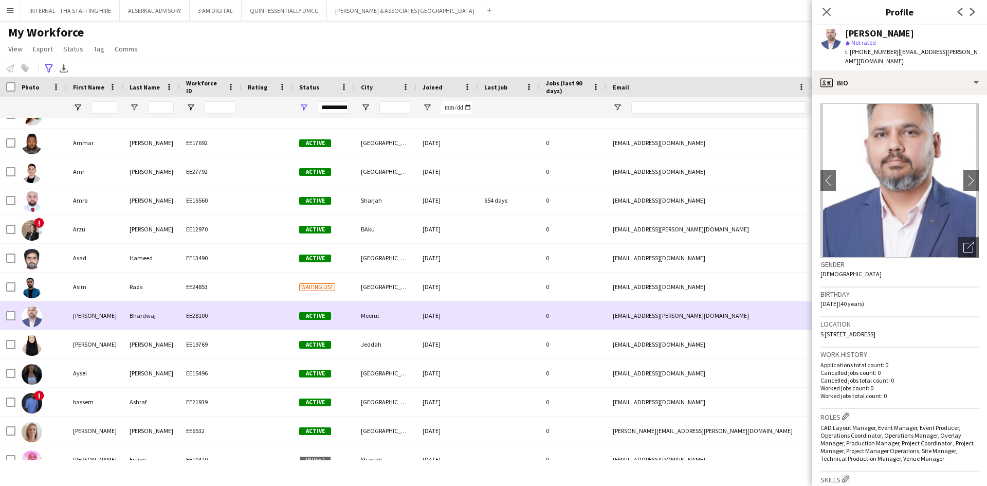
scroll to position [617, 0]
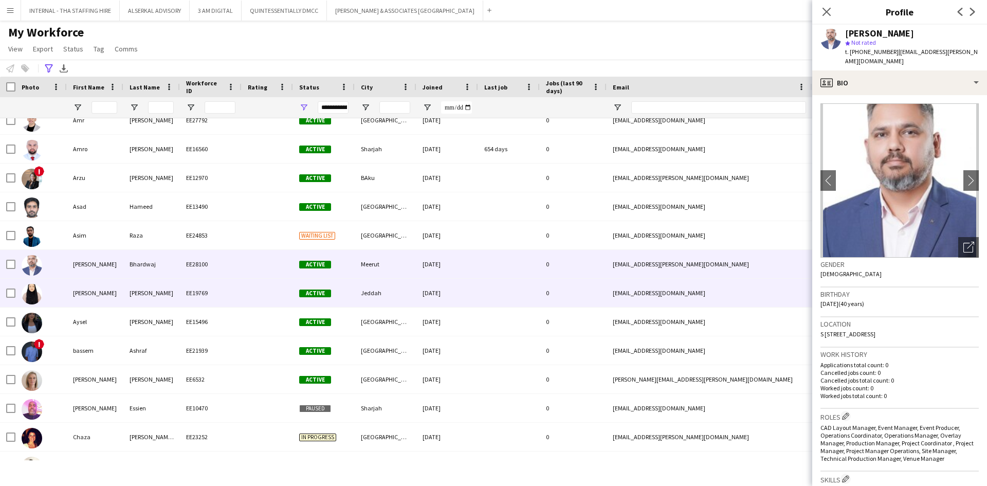
click at [175, 292] on div "[PERSON_NAME]" at bounding box center [151, 293] width 57 height 28
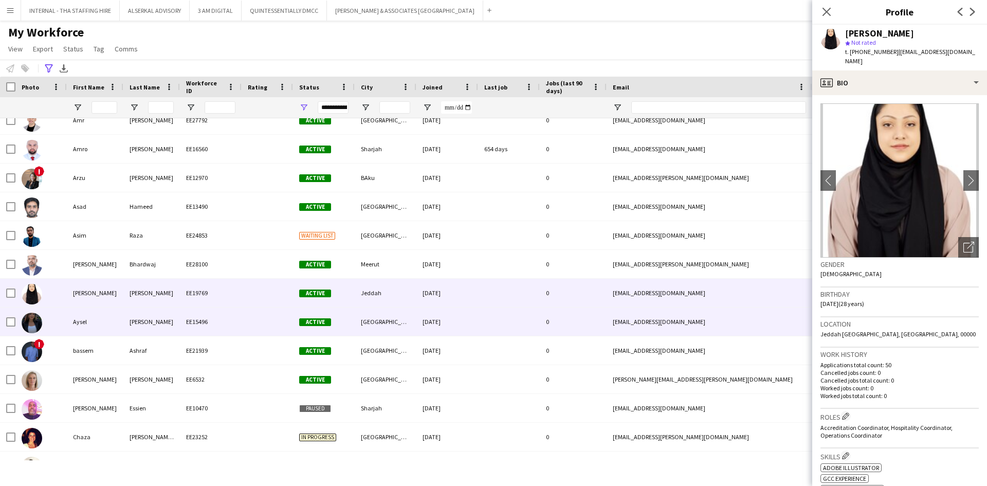
click at [156, 322] on div "[PERSON_NAME]" at bounding box center [151, 321] width 57 height 28
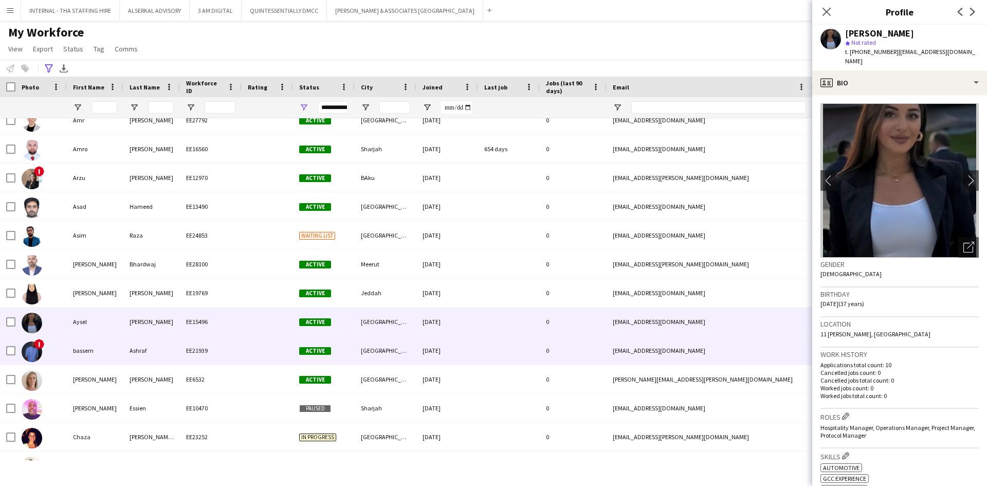
click at [126, 327] on div "Ashraf" at bounding box center [151, 350] width 57 height 28
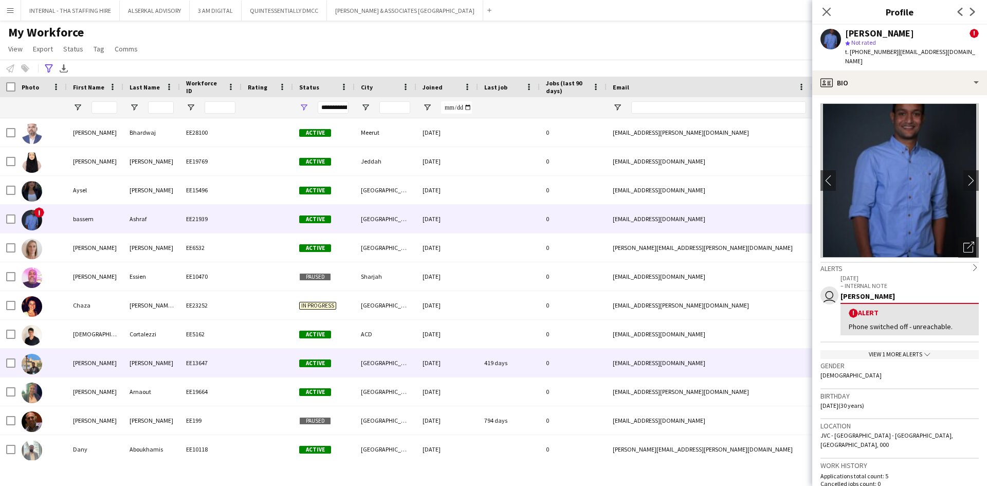
scroll to position [771, 0]
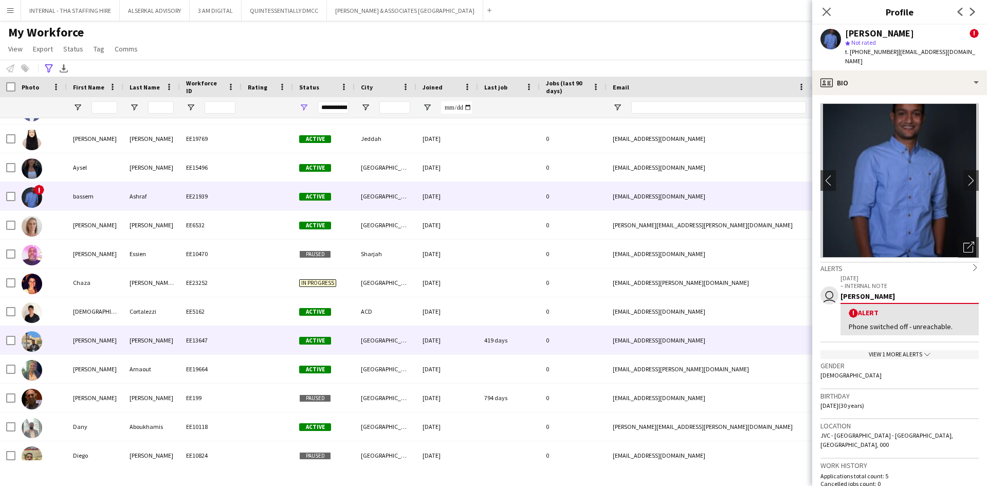
click at [126, 327] on div "[PERSON_NAME]" at bounding box center [151, 340] width 57 height 28
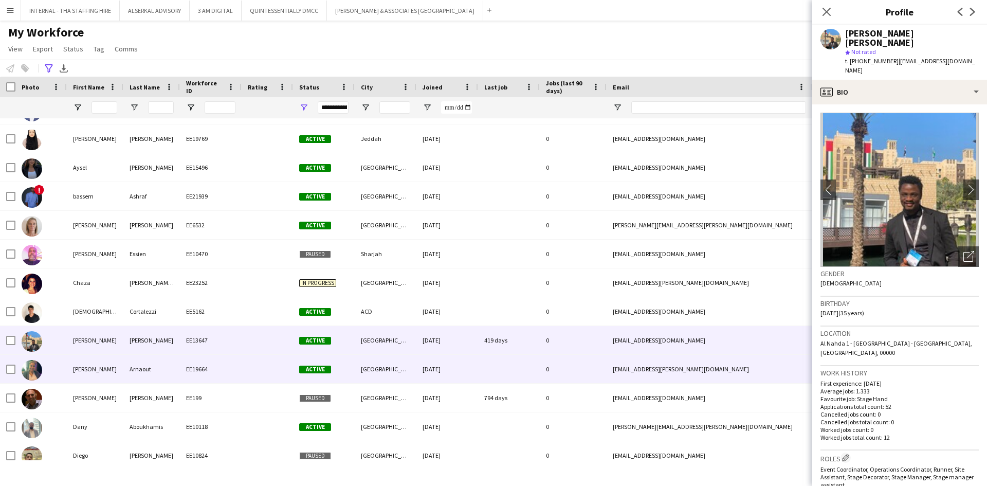
click at [124, 327] on div "Arnaout" at bounding box center [151, 369] width 57 height 28
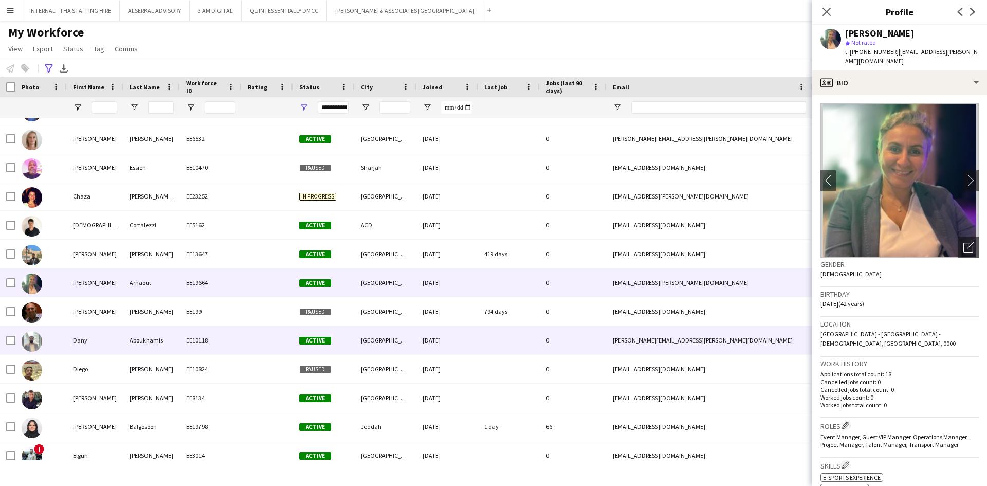
scroll to position [874, 0]
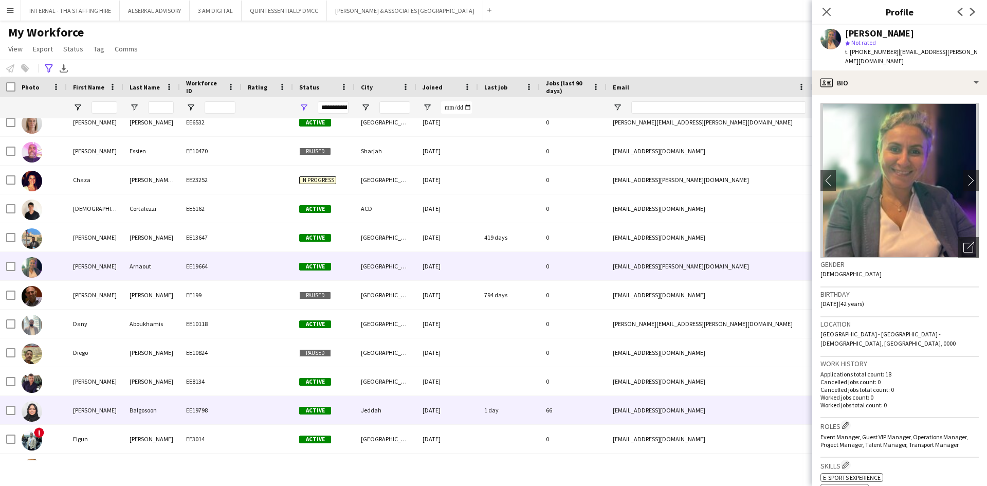
click at [141, 327] on div "Balgosoon" at bounding box center [151, 410] width 57 height 28
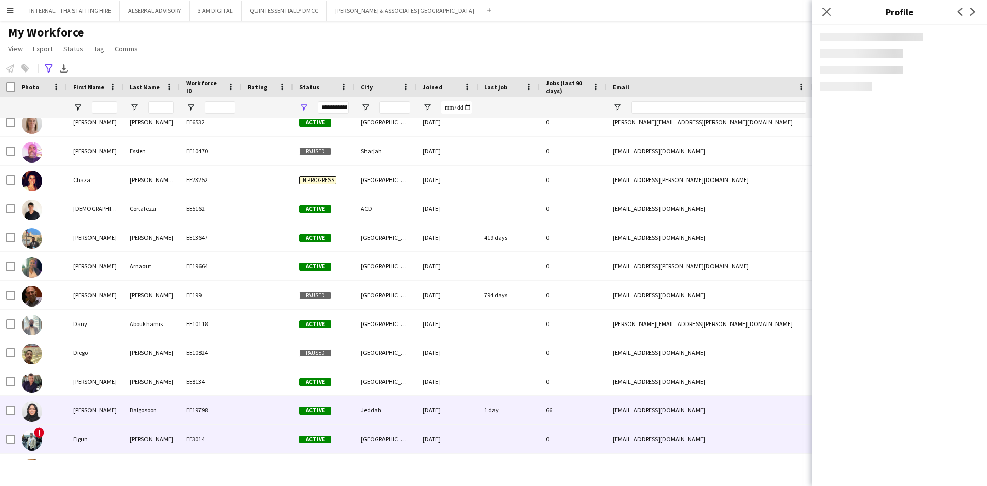
scroll to position [976, 0]
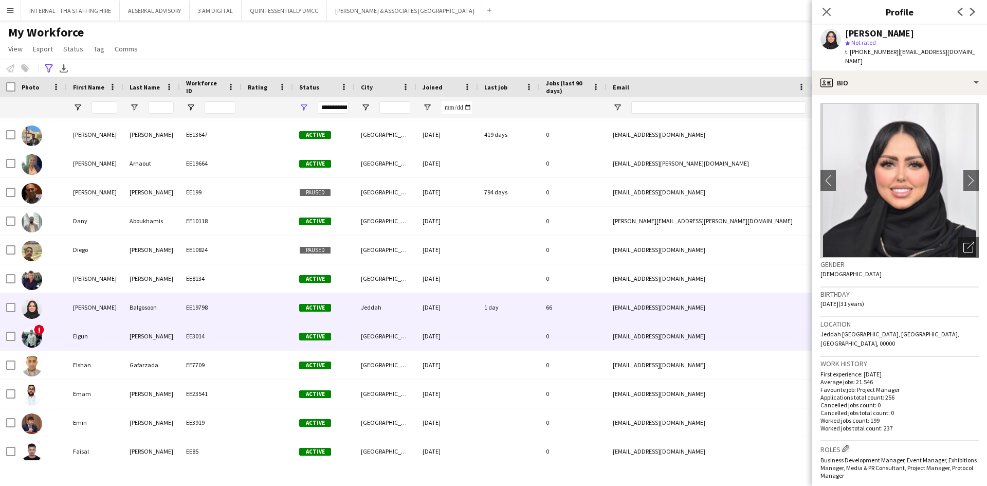
click at [140, 327] on div "[PERSON_NAME]" at bounding box center [151, 336] width 57 height 28
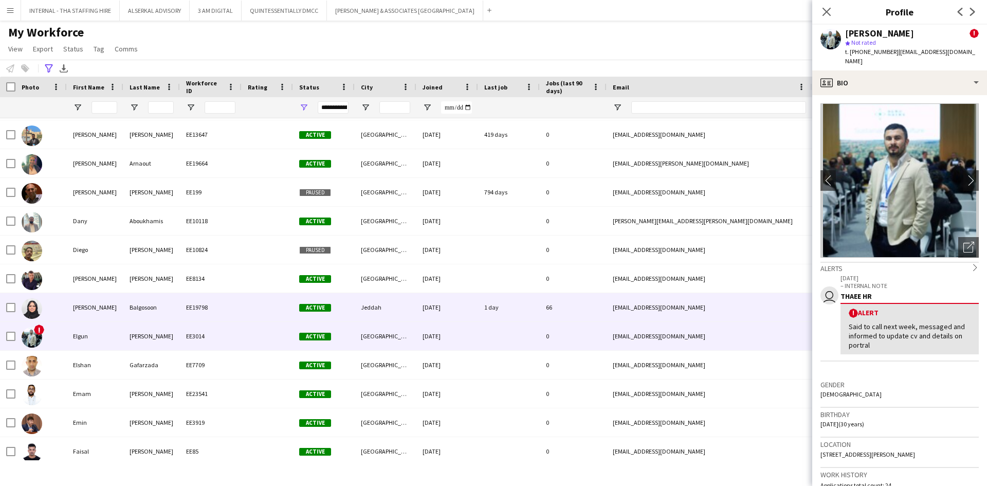
click at [146, 311] on div "Balgosoon" at bounding box center [151, 307] width 57 height 28
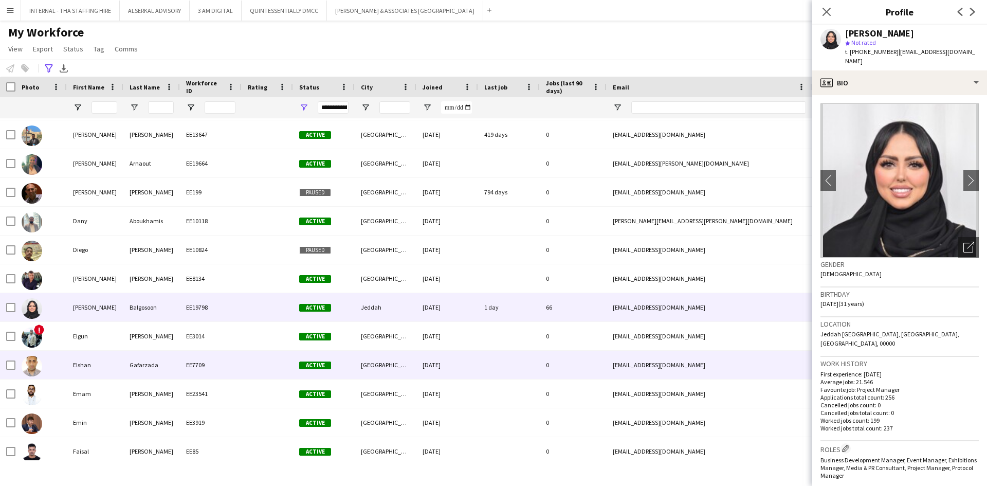
click at [143, 327] on div "Gafarzada" at bounding box center [151, 364] width 57 height 28
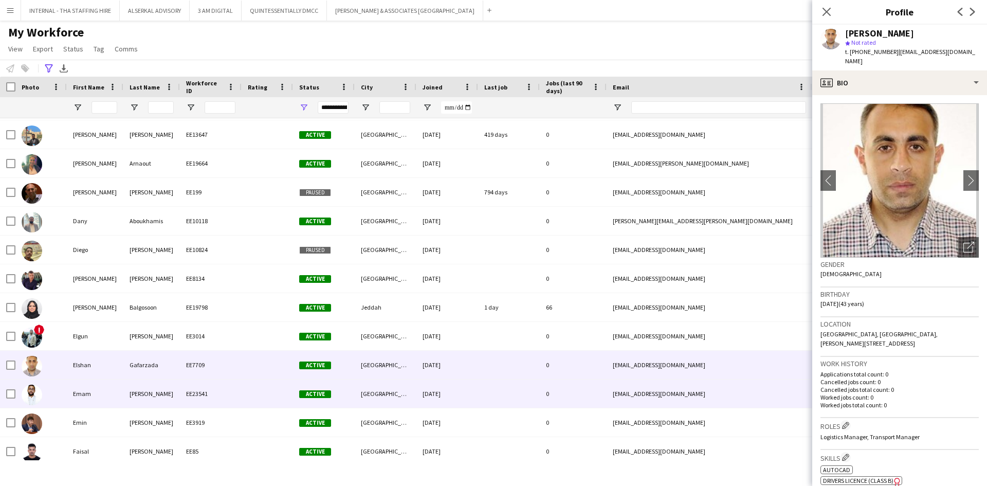
click at [143, 327] on div "[PERSON_NAME]" at bounding box center [151, 393] width 57 height 28
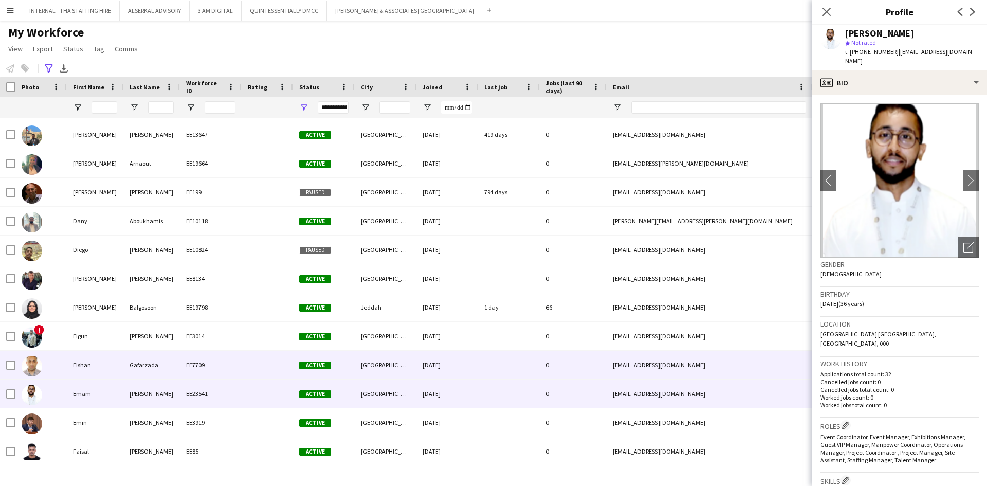
click at [143, 327] on div "Gafarzada" at bounding box center [151, 364] width 57 height 28
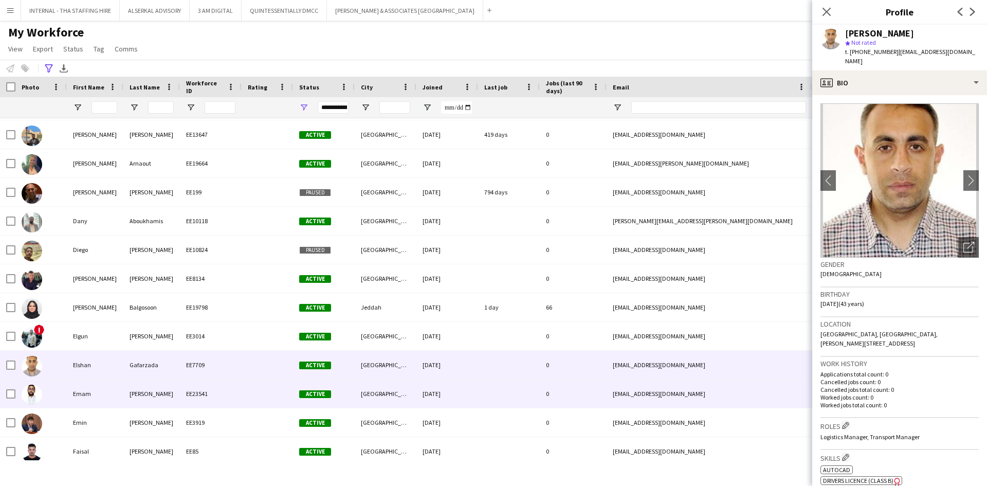
click at [150, 327] on div "[PERSON_NAME]" at bounding box center [151, 393] width 57 height 28
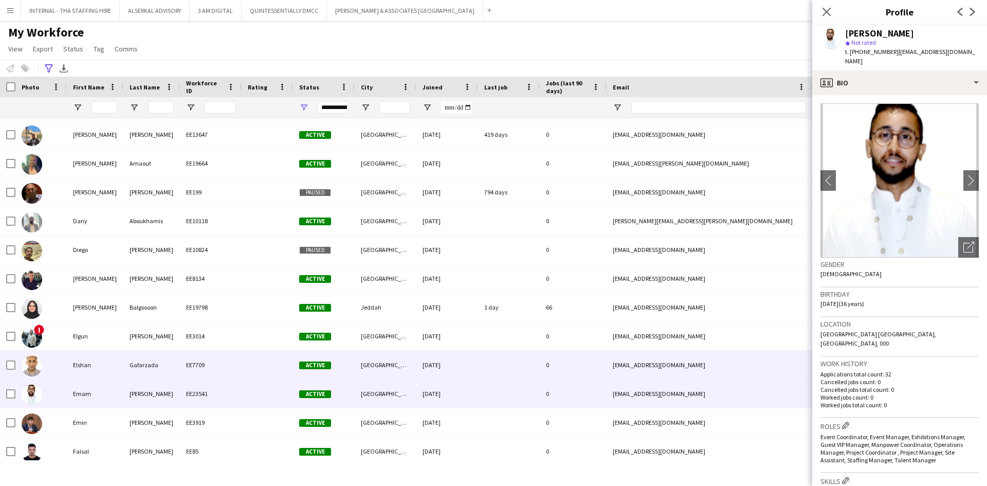
click at [142, 327] on div "Gafarzada" at bounding box center [151, 364] width 57 height 28
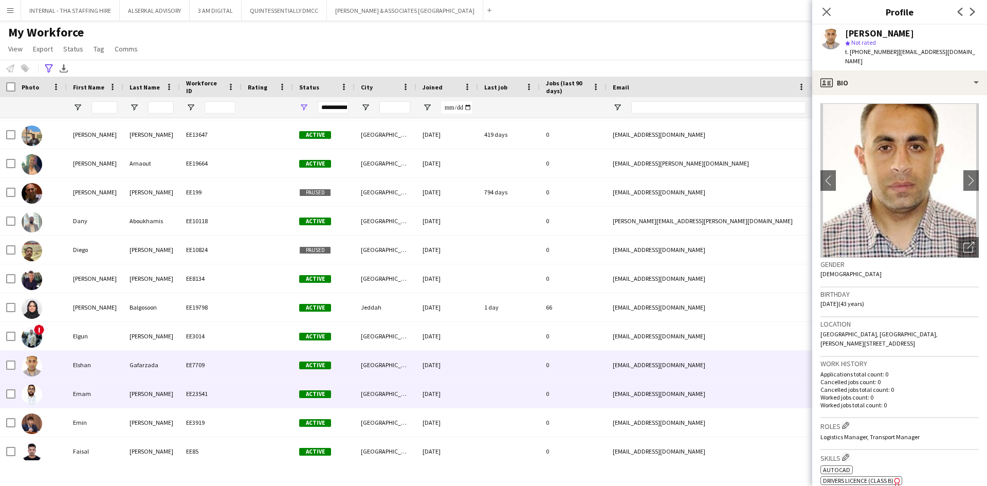
click at [154, 327] on div "[PERSON_NAME]" at bounding box center [151, 393] width 57 height 28
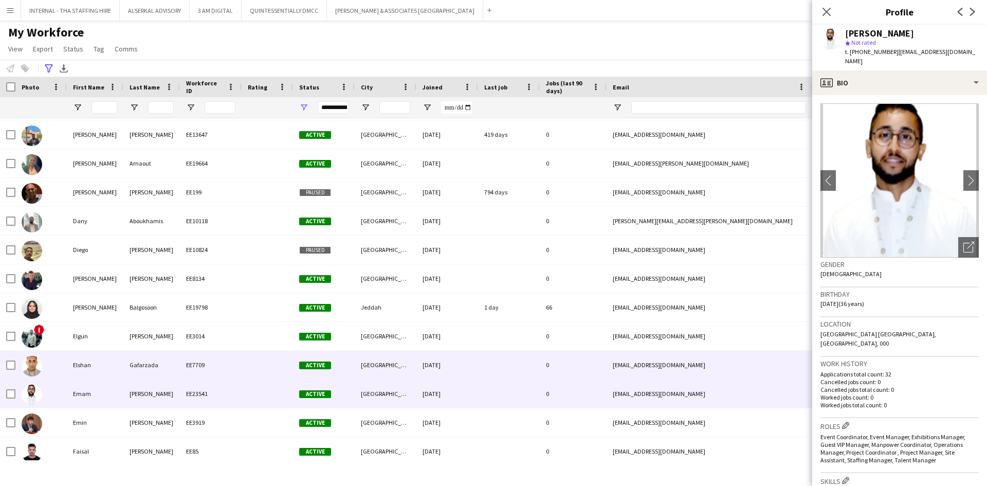
click at [161, 327] on div "Gafarzada" at bounding box center [151, 364] width 57 height 28
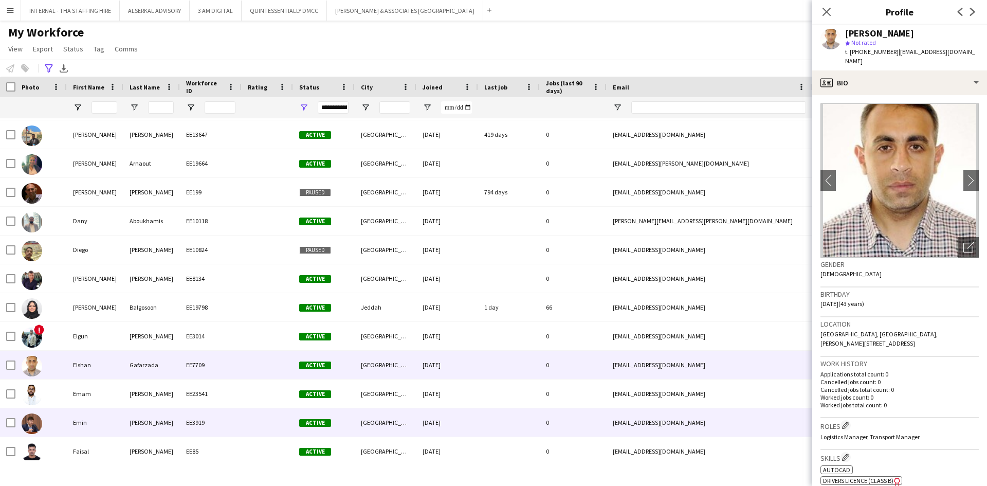
click at [162, 327] on div "[PERSON_NAME]" at bounding box center [151, 422] width 57 height 28
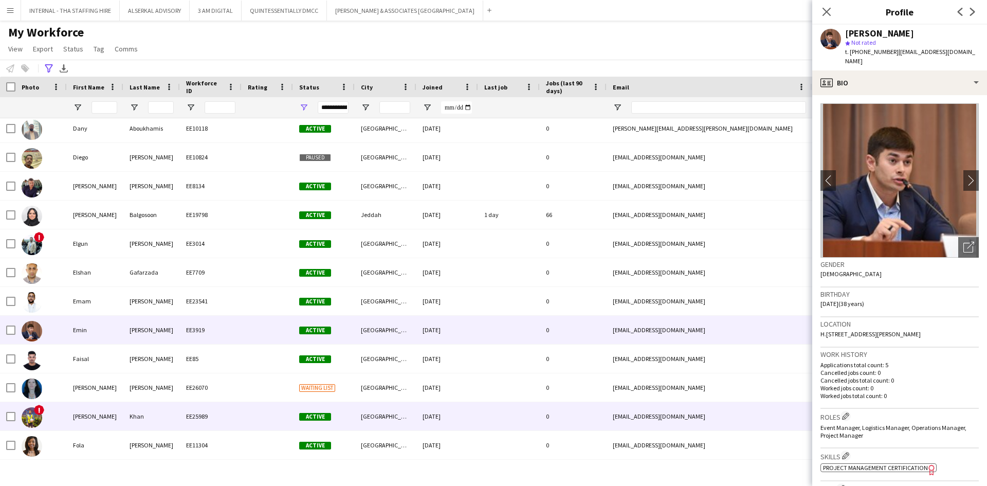
scroll to position [1079, 0]
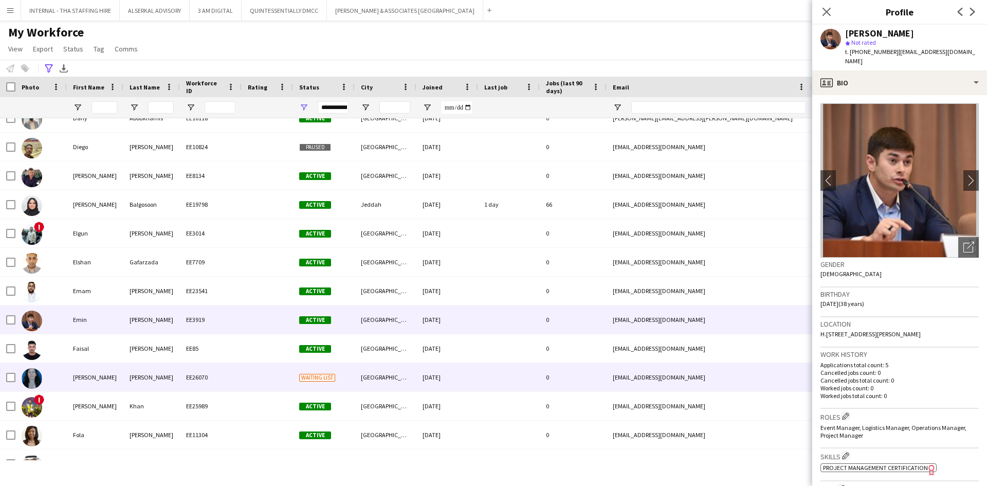
click at [156, 327] on div "[PERSON_NAME]" at bounding box center [151, 377] width 57 height 28
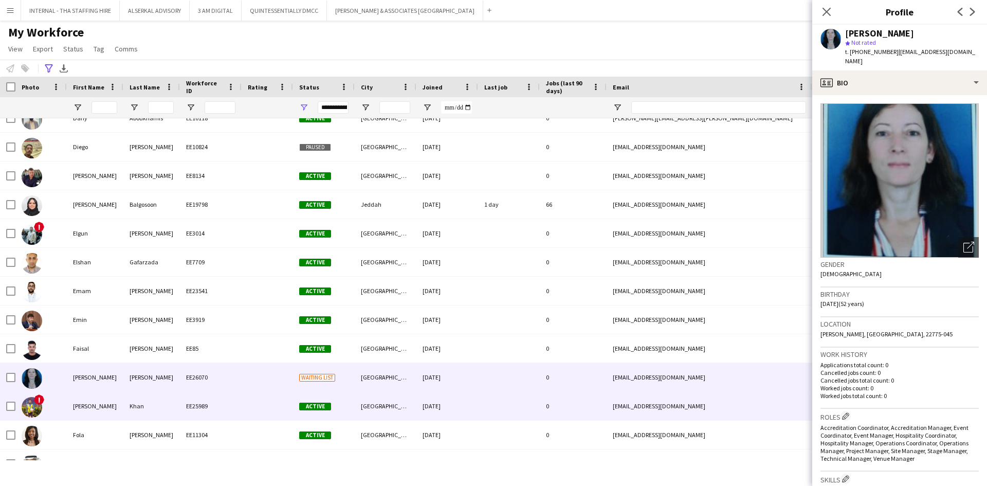
click at [184, 327] on div "EE25989" at bounding box center [211, 406] width 62 height 28
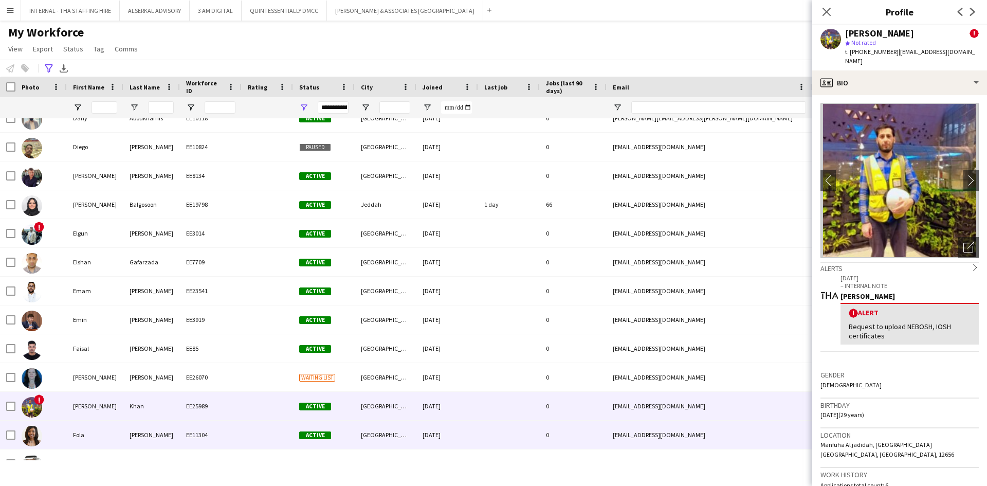
click at [179, 327] on div "[PERSON_NAME]" at bounding box center [151, 434] width 57 height 28
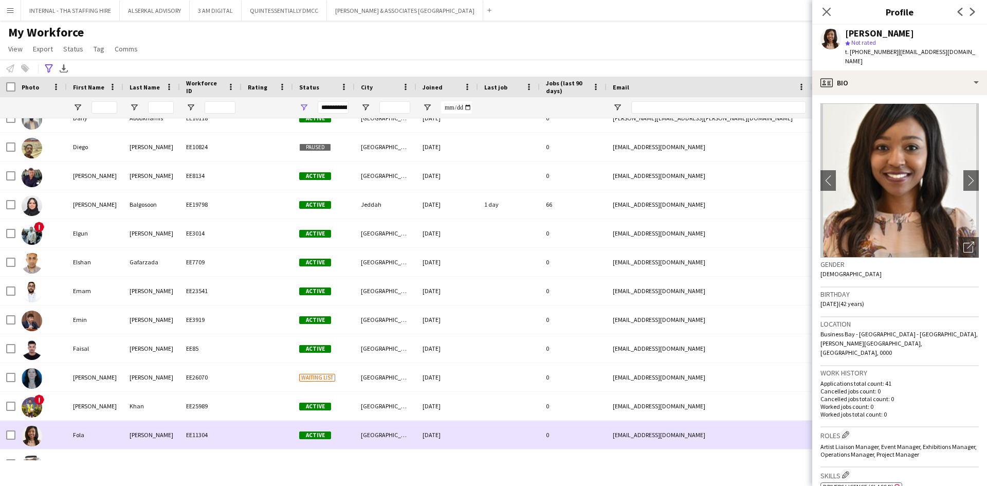
scroll to position [1182, 0]
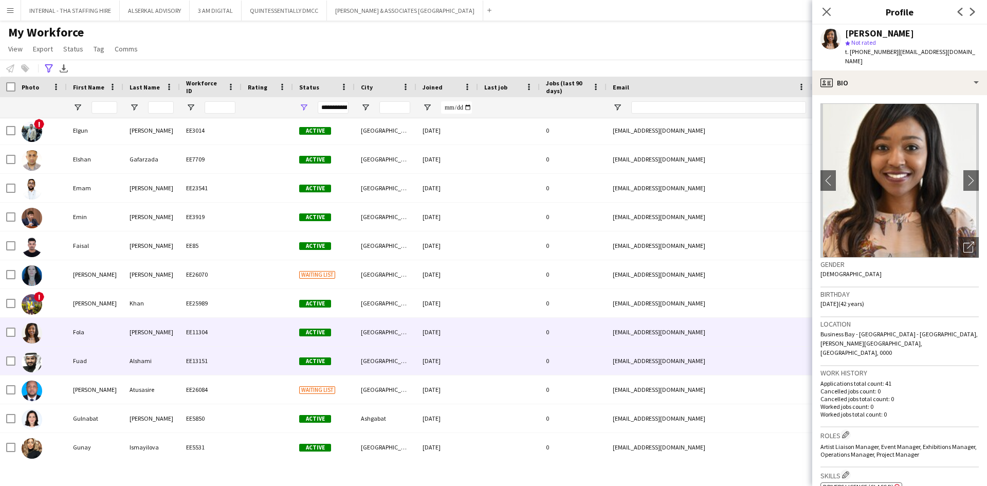
click at [191, 327] on div "EE13151" at bounding box center [211, 360] width 62 height 28
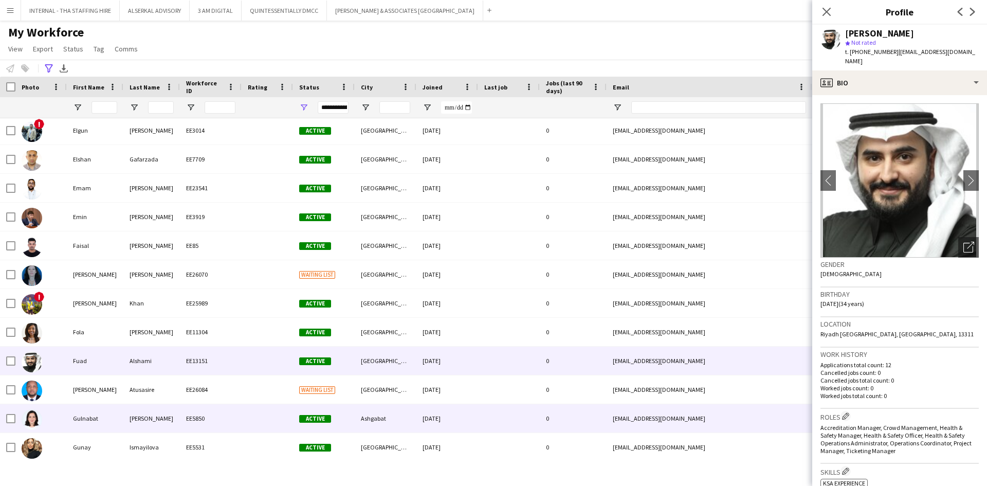
click at [205, 327] on div "EE5850" at bounding box center [211, 418] width 62 height 28
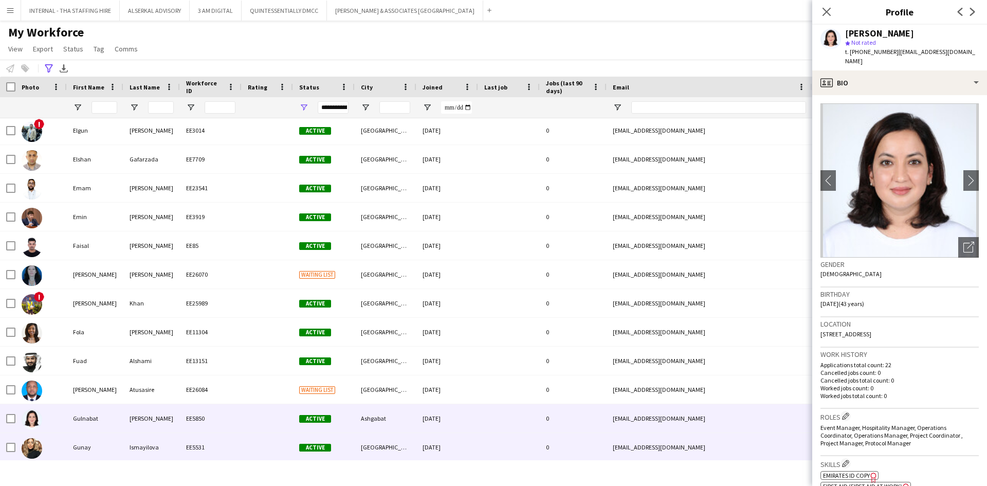
click at [197, 327] on div "EE5531" at bounding box center [211, 447] width 62 height 28
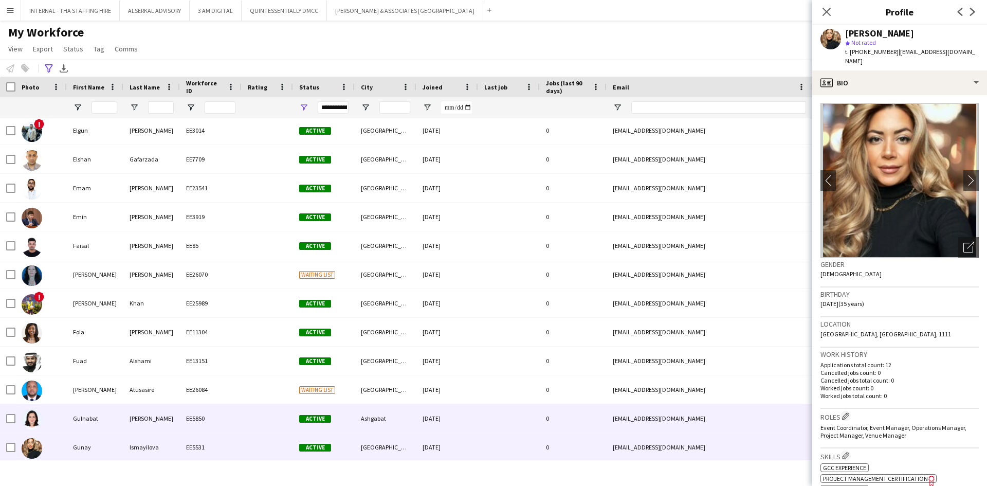
click at [201, 327] on div "EE5850" at bounding box center [211, 418] width 62 height 28
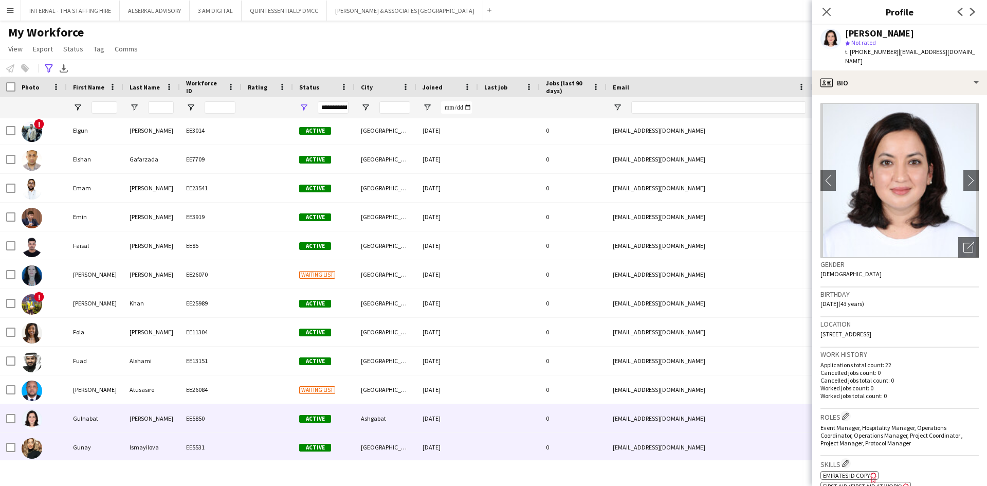
click at [198, 327] on div "EE5531" at bounding box center [211, 447] width 62 height 28
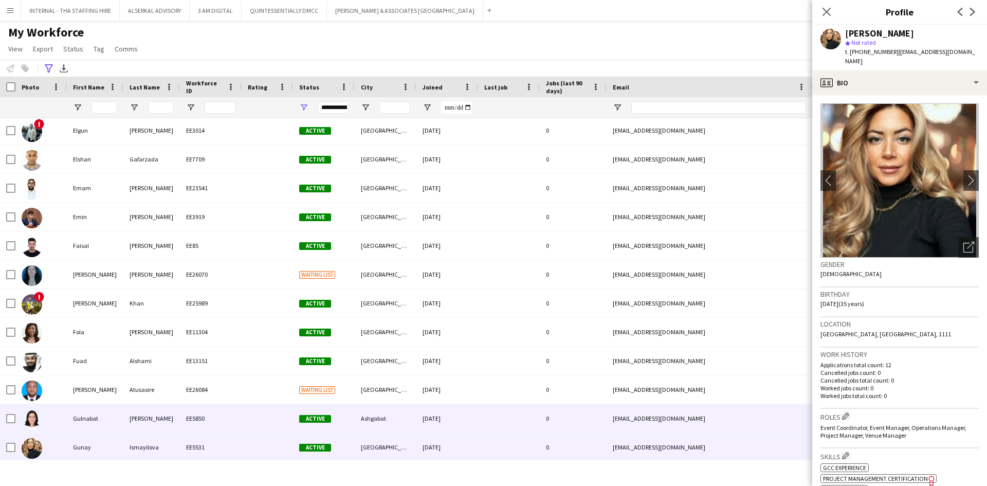
click at [201, 327] on div "EE5850" at bounding box center [211, 418] width 62 height 28
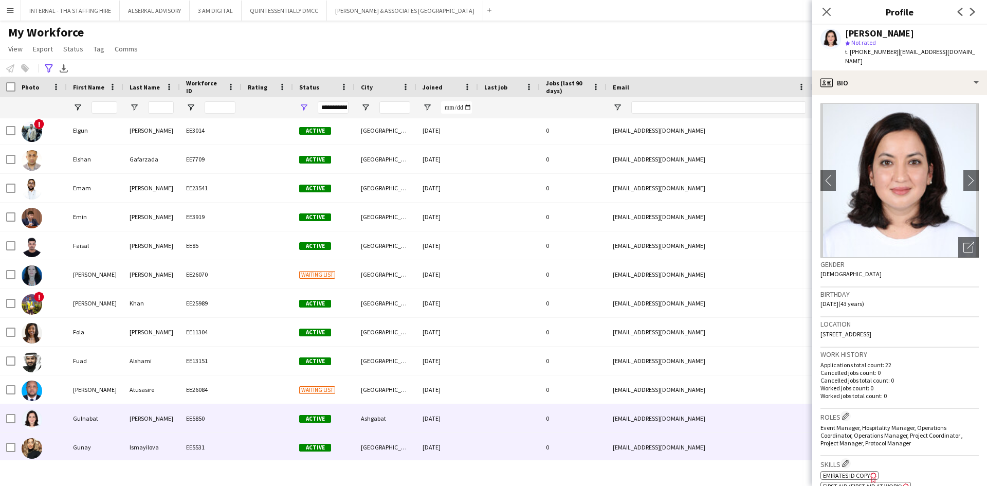
click at [202, 327] on div "EE5531" at bounding box center [211, 447] width 62 height 28
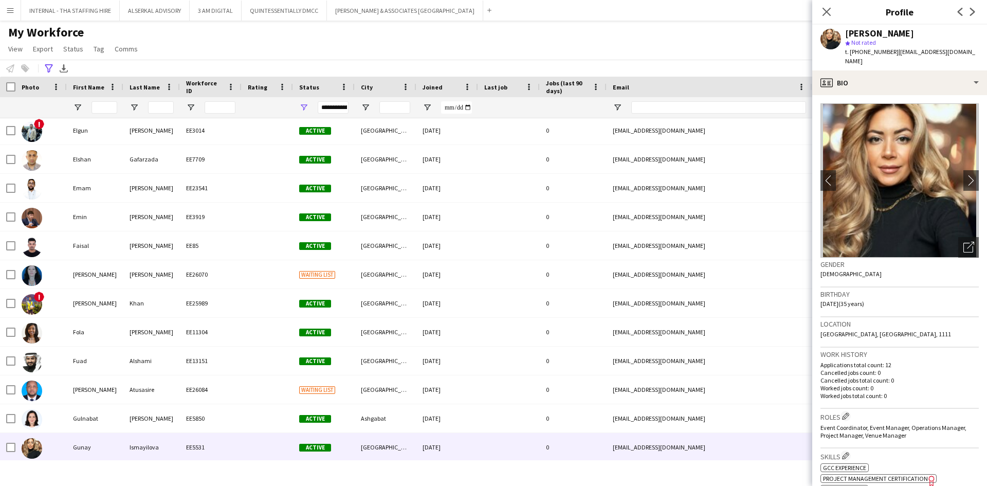
scroll to position [1285, 0]
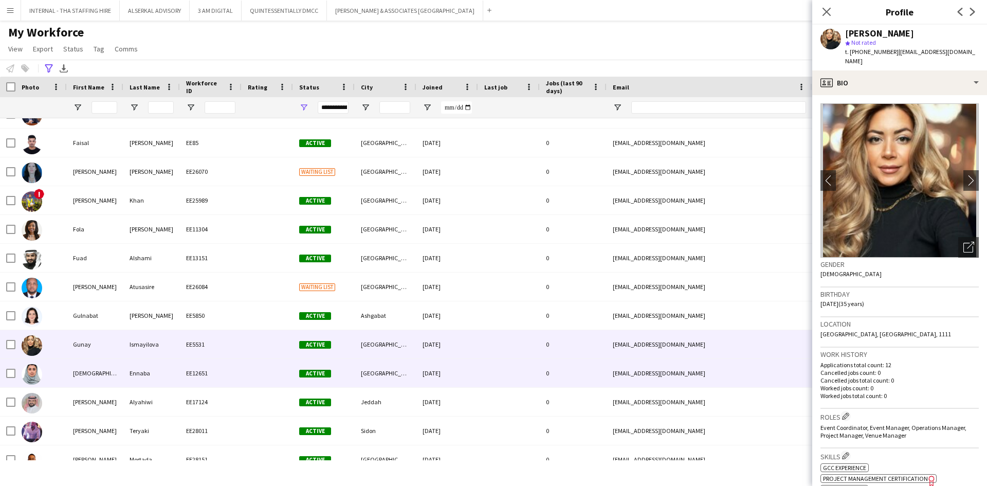
click at [181, 327] on div "EE12651" at bounding box center [211, 373] width 62 height 28
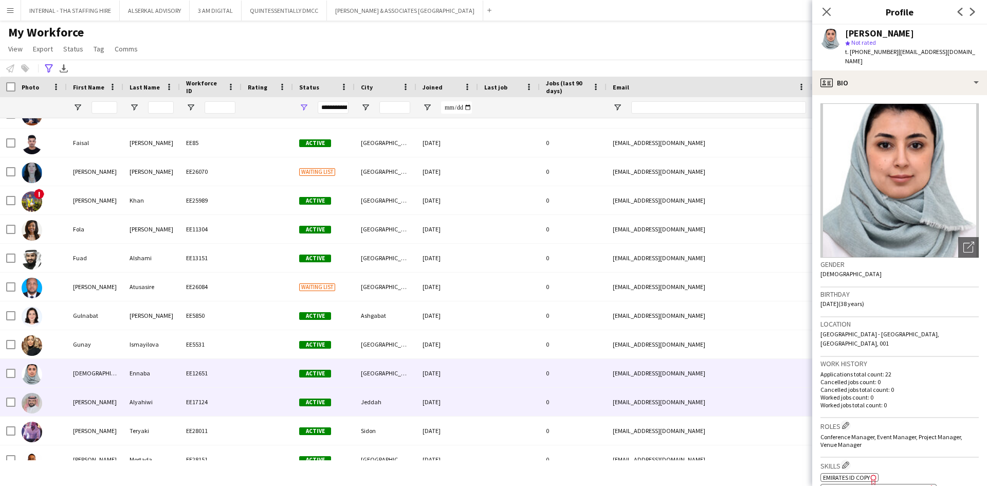
click at [178, 327] on div "Alyahiwi" at bounding box center [151, 401] width 57 height 28
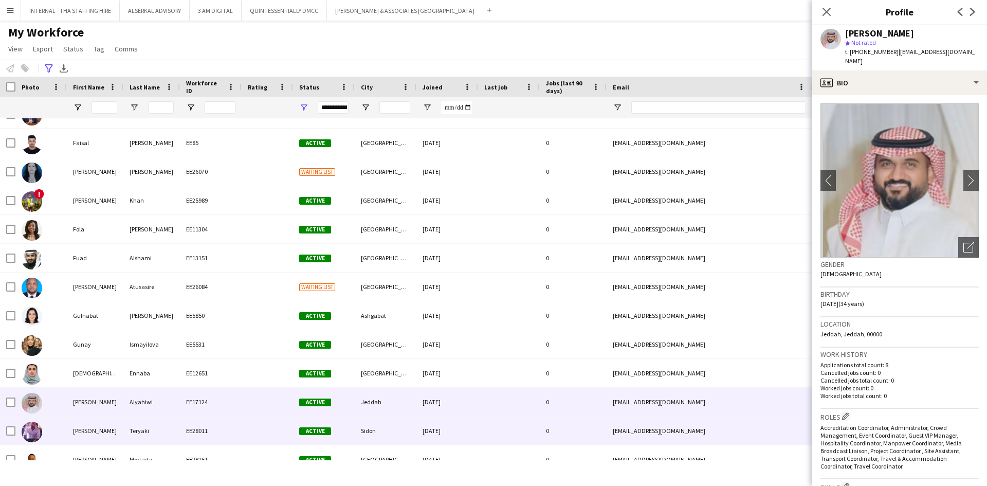
click at [174, 327] on div "Teryaki" at bounding box center [151, 430] width 57 height 28
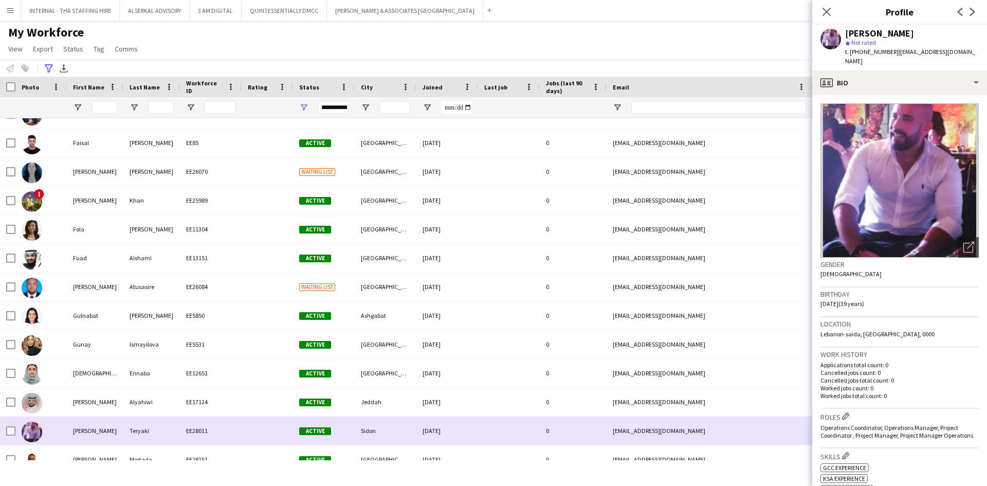
scroll to position [1388, 0]
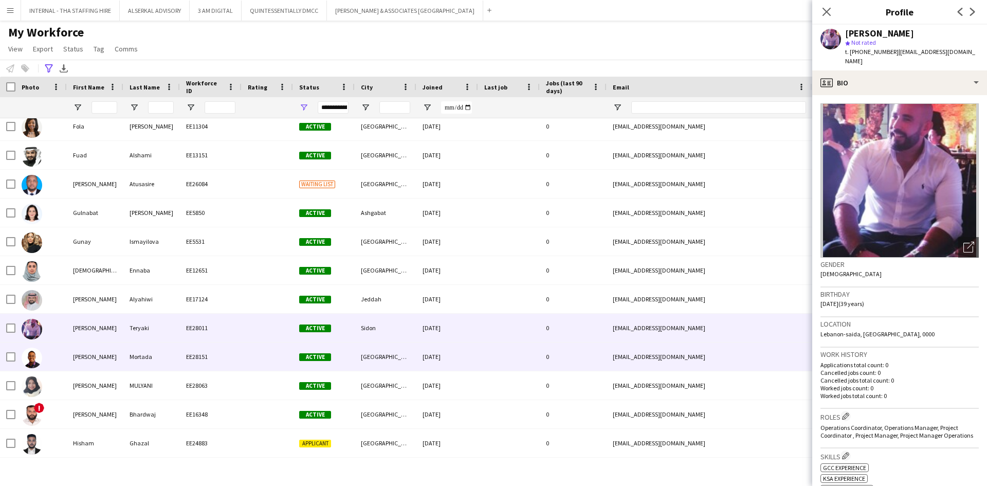
click at [215, 327] on div "EE28151" at bounding box center [211, 356] width 62 height 28
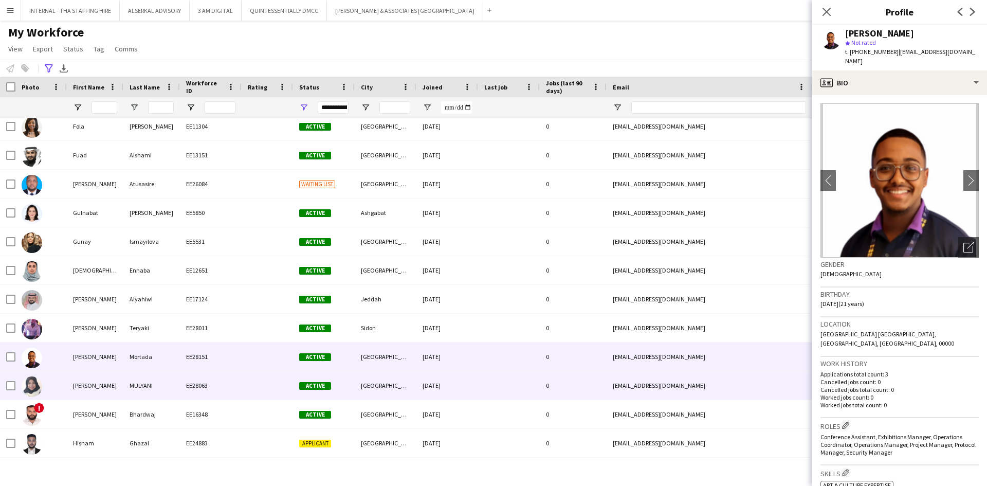
click at [200, 327] on div "EE28063" at bounding box center [211, 385] width 62 height 28
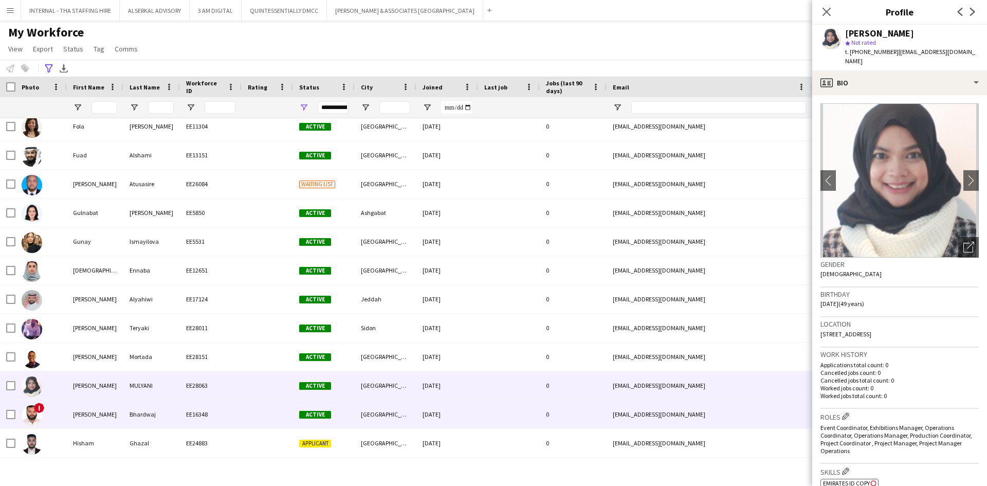
click at [221, 327] on div "EE16348" at bounding box center [211, 414] width 62 height 28
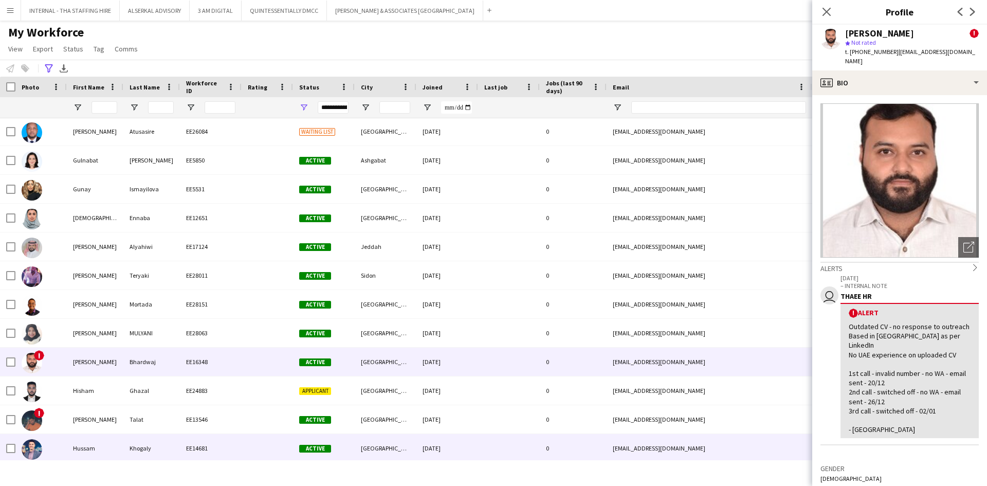
scroll to position [1490, 0]
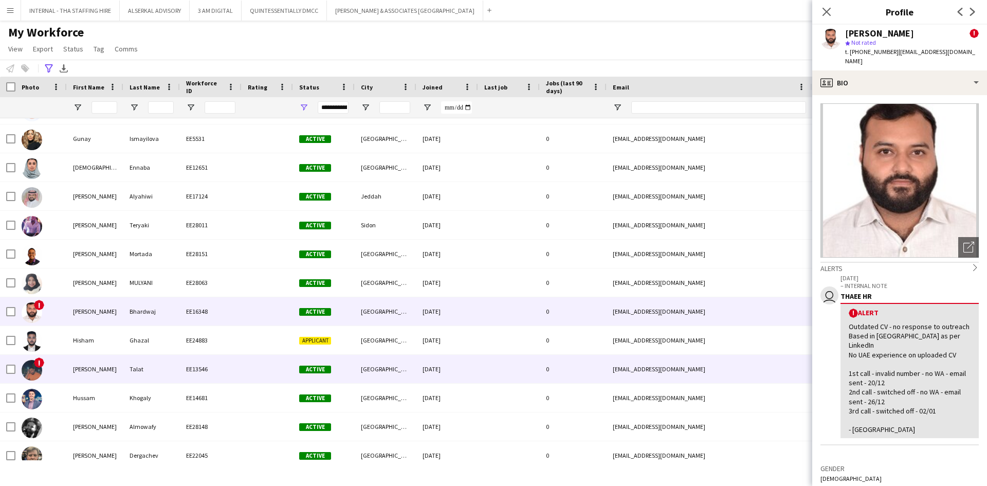
click at [227, 327] on div "EE13546" at bounding box center [211, 369] width 62 height 28
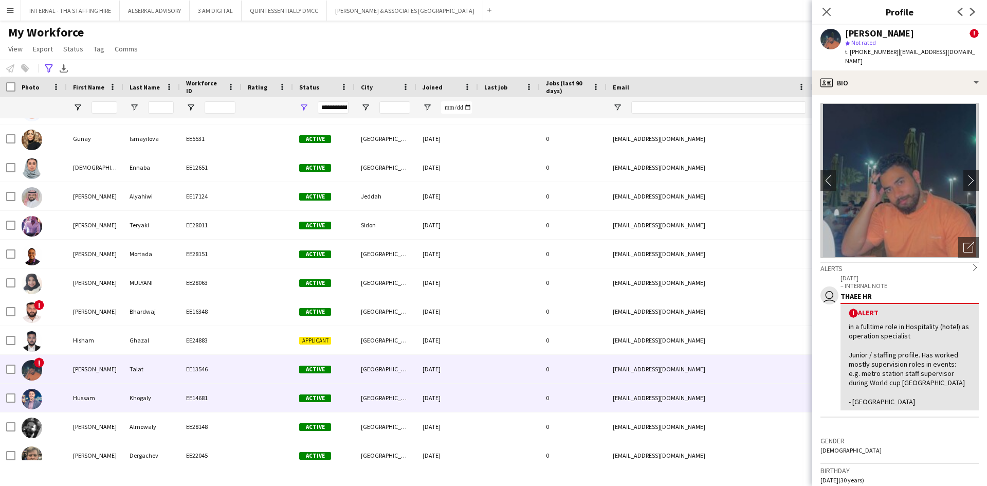
click at [208, 327] on div "EE14681" at bounding box center [211, 397] width 62 height 28
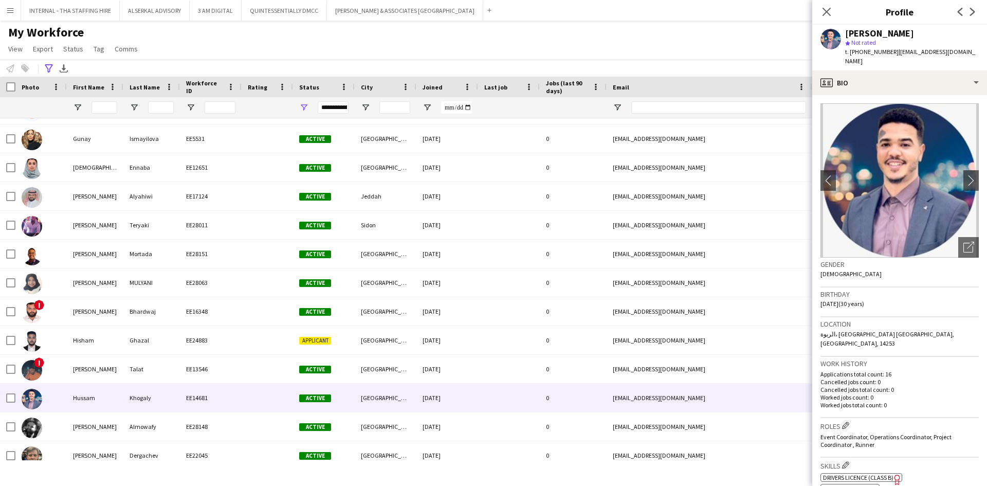
click at [12, 10] on app-icon "Menu" at bounding box center [10, 10] width 8 height 8
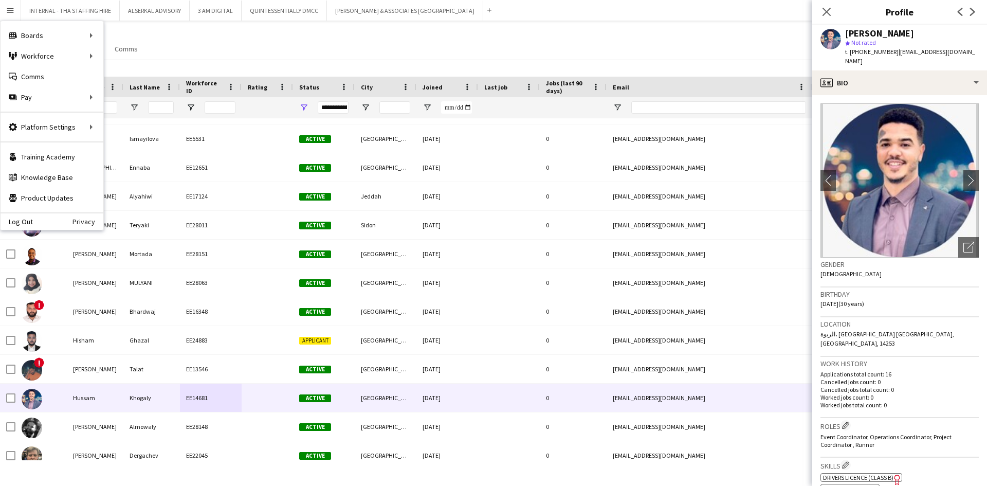
click at [184, 68] on div "**********" at bounding box center [493, 68] width 987 height 17
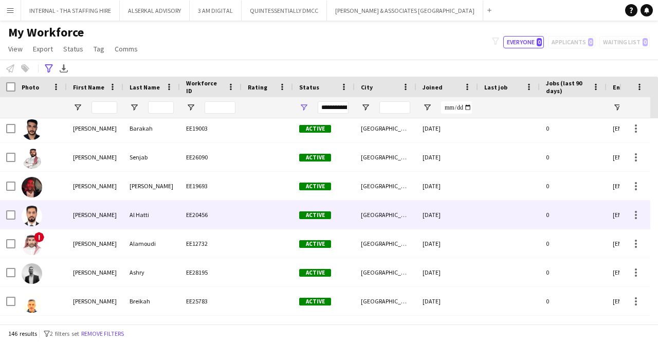
scroll to position [0, 0]
